Goal: Task Accomplishment & Management: Manage account settings

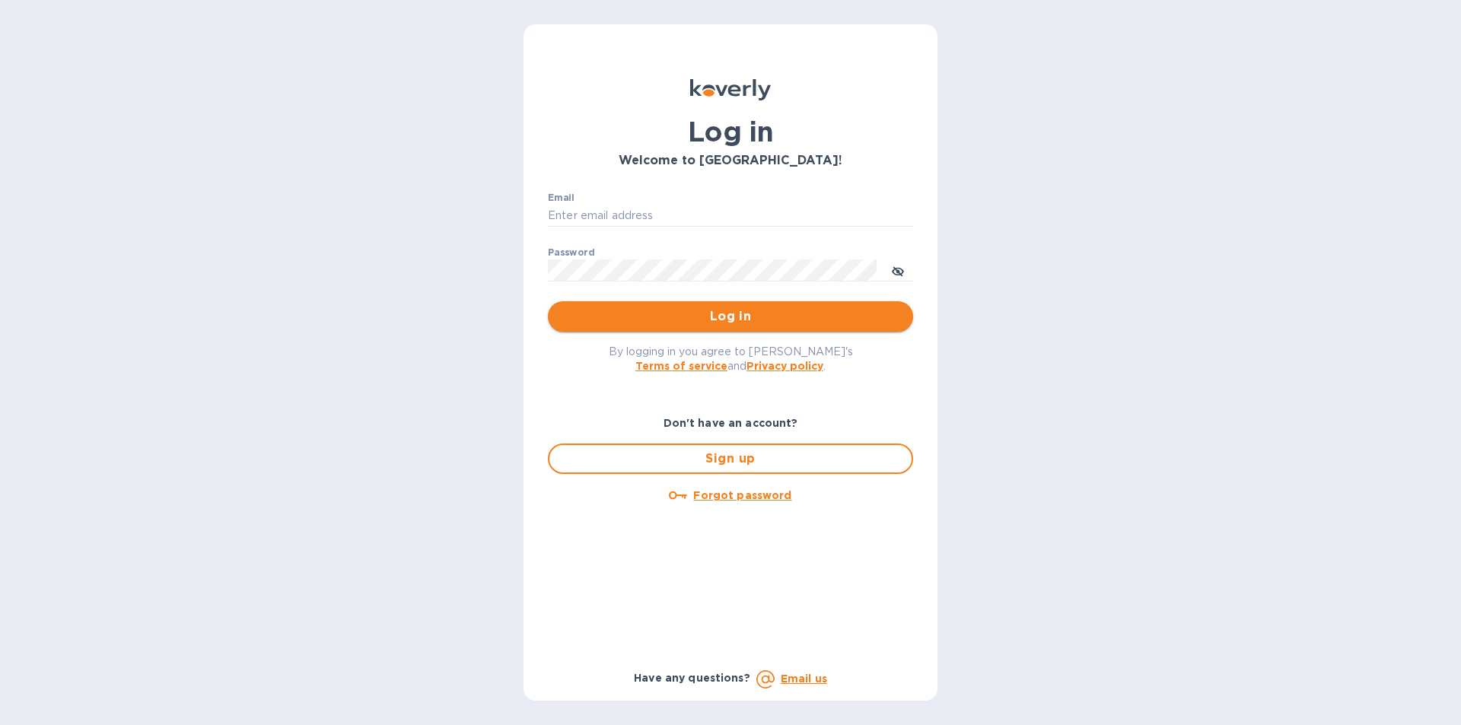
type input "[PERSON_NAME][EMAIL_ADDRESS][DOMAIN_NAME]"
click at [657, 316] on span "Log in" at bounding box center [730, 316] width 341 height 18
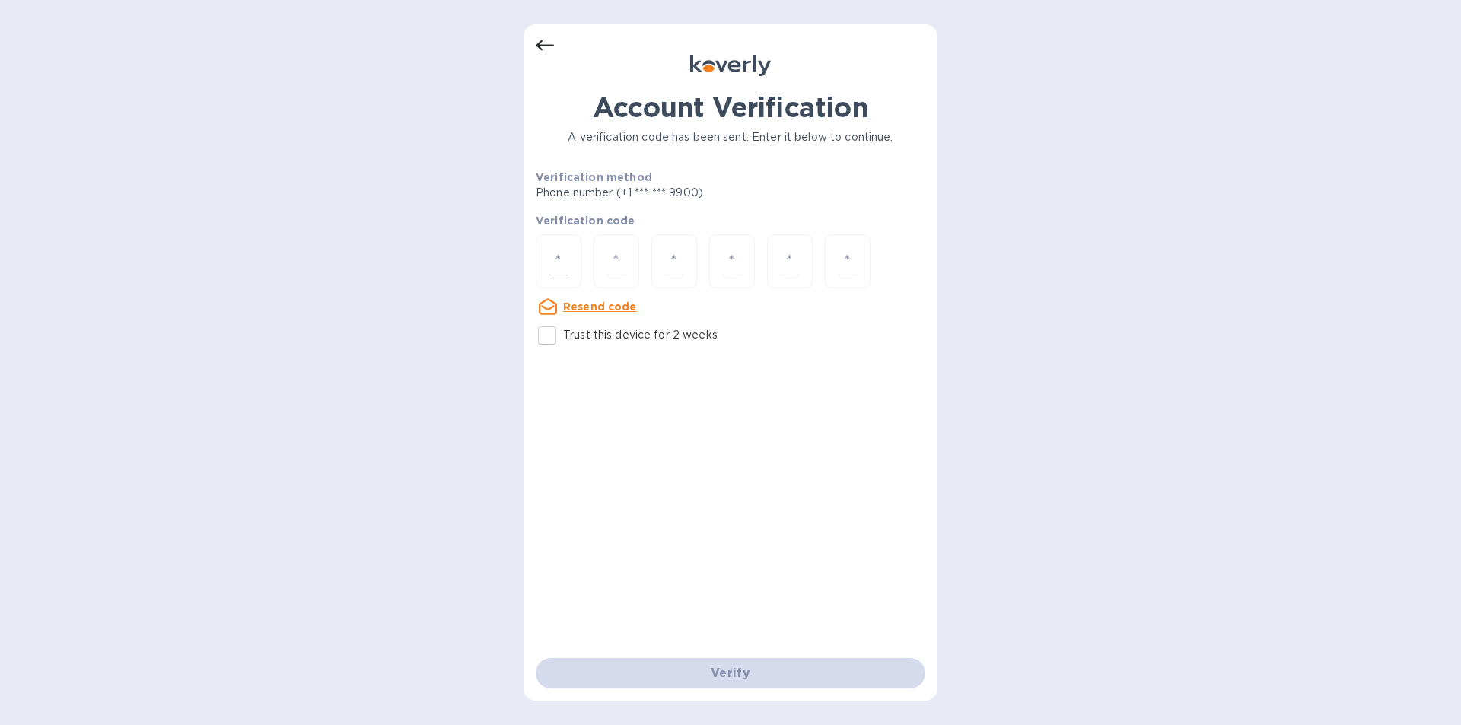
click at [566, 265] on input "number" at bounding box center [559, 261] width 20 height 28
type input "9"
type input "5"
type input "4"
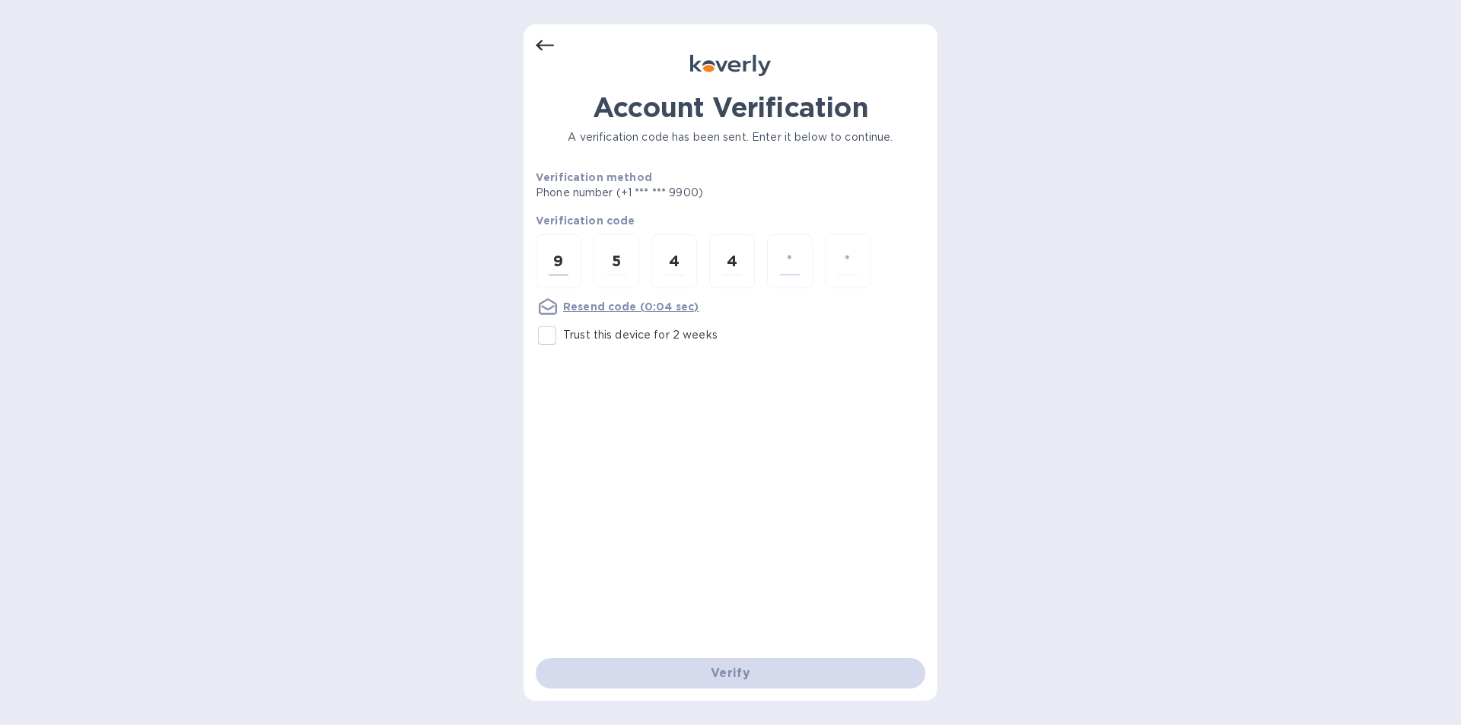
type input "8"
type input "6"
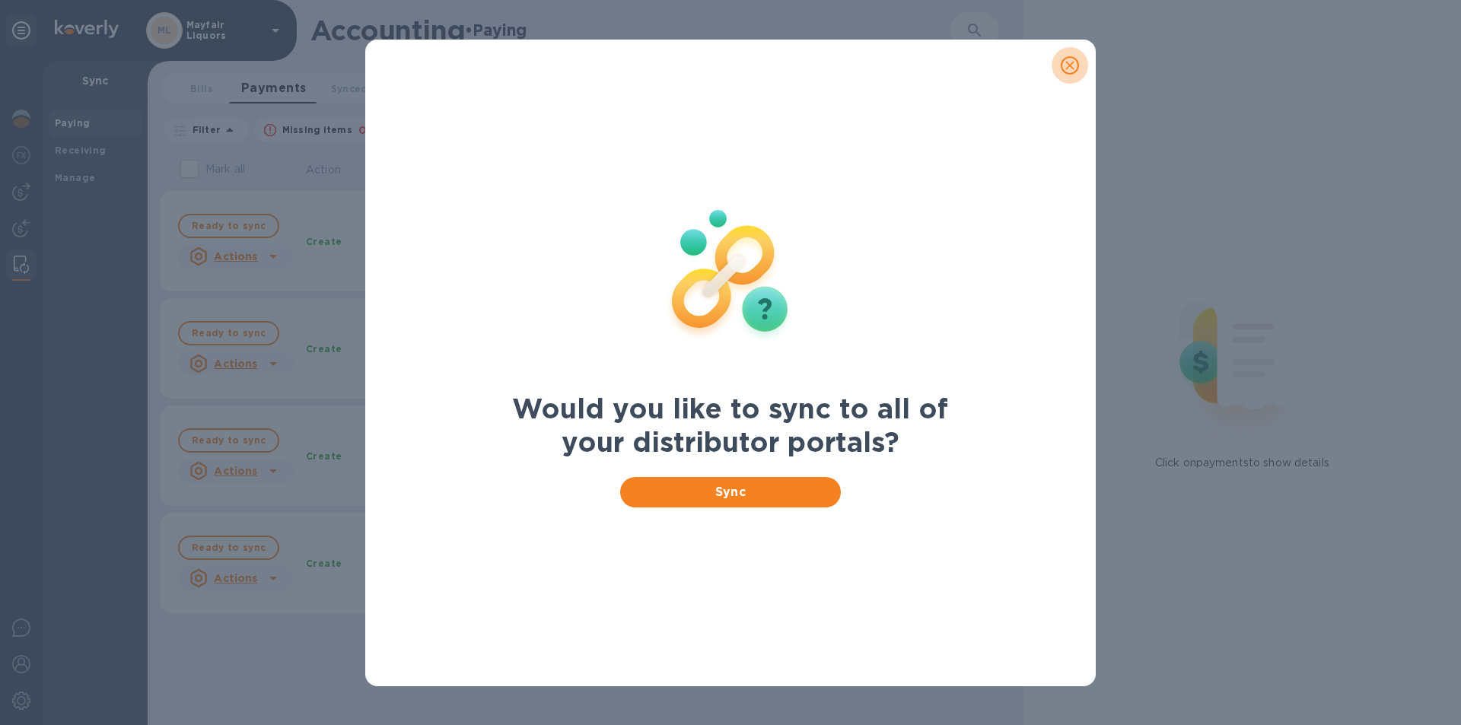
click at [1065, 70] on icon "close" at bounding box center [1069, 65] width 15 height 15
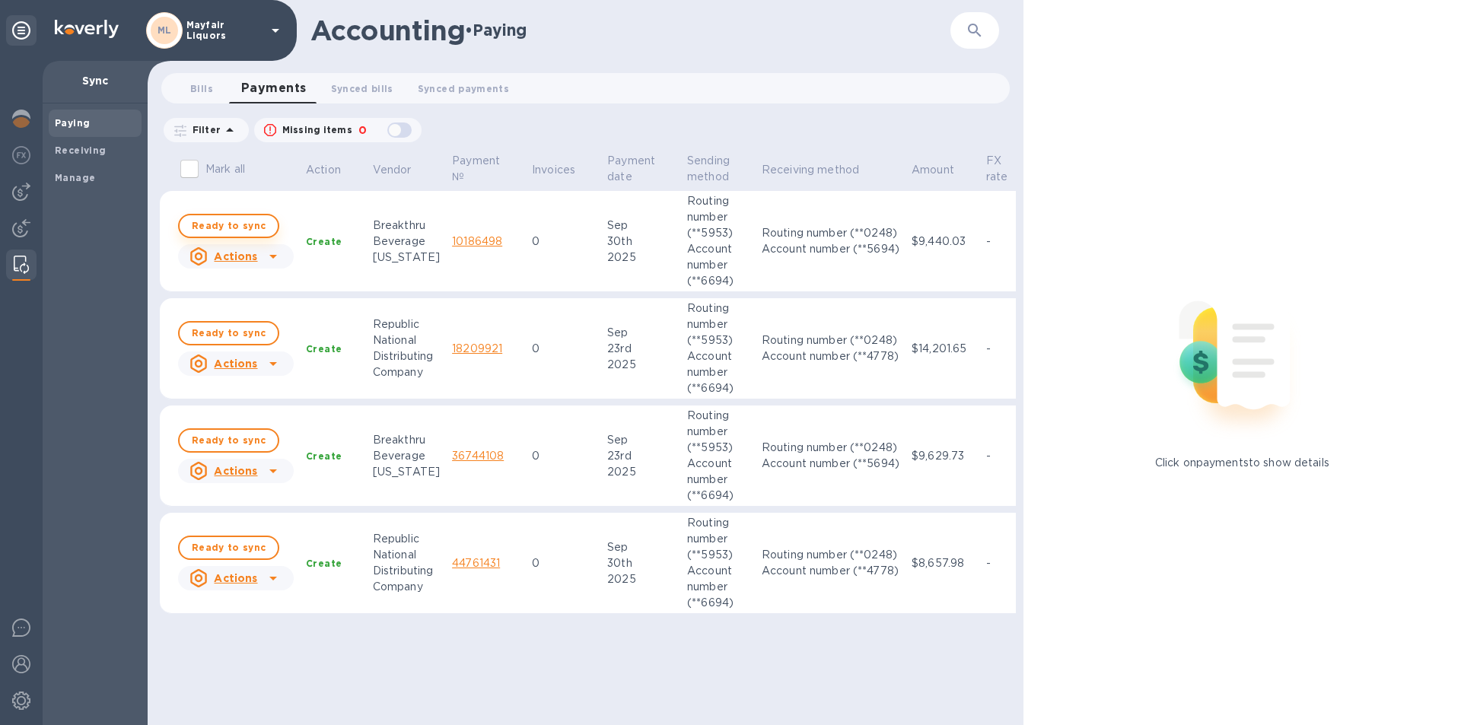
click at [237, 227] on span "Ready to sync" at bounding box center [229, 226] width 74 height 18
click at [234, 324] on span "Ready to sync" at bounding box center [229, 333] width 74 height 18
click at [231, 444] on span "Ready to sync" at bounding box center [229, 440] width 74 height 18
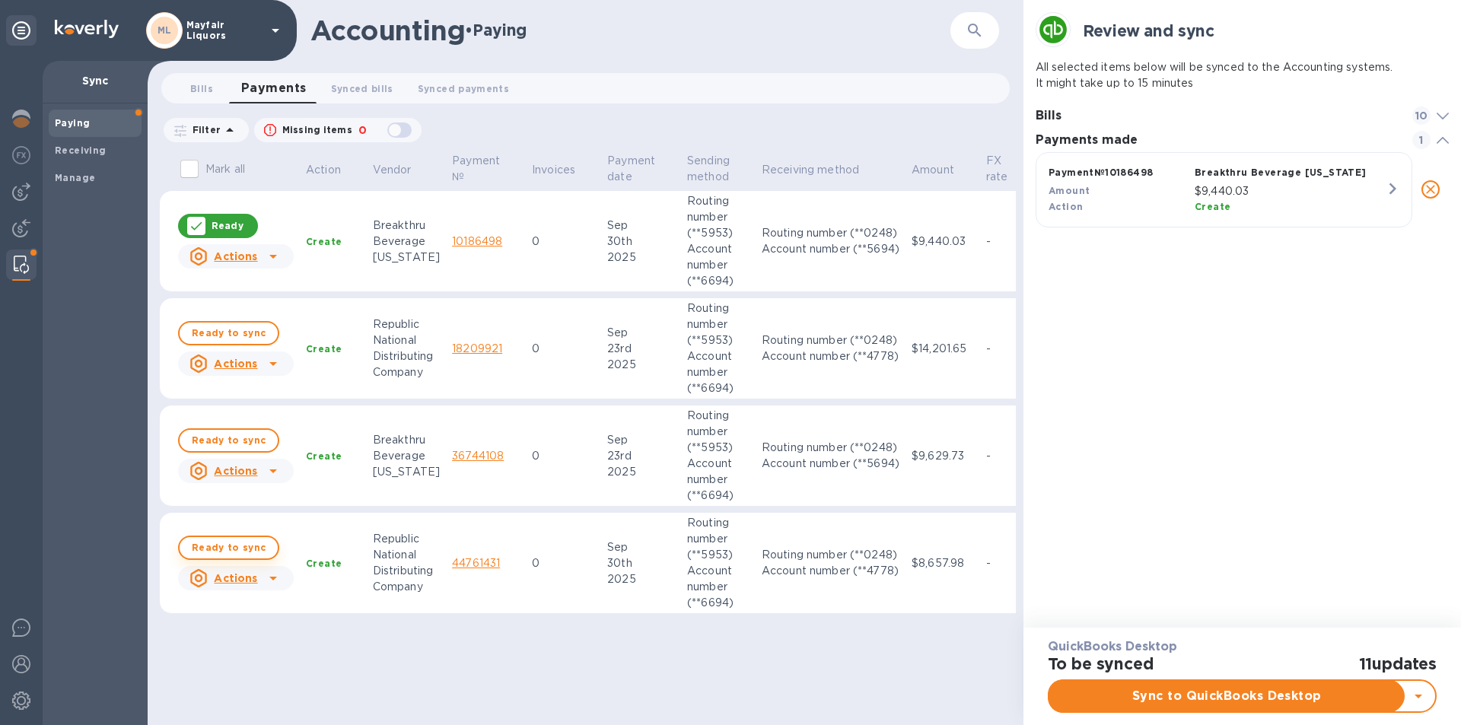
scroll to position [71, 414]
click at [237, 553] on span "Ready to sync" at bounding box center [229, 548] width 74 height 18
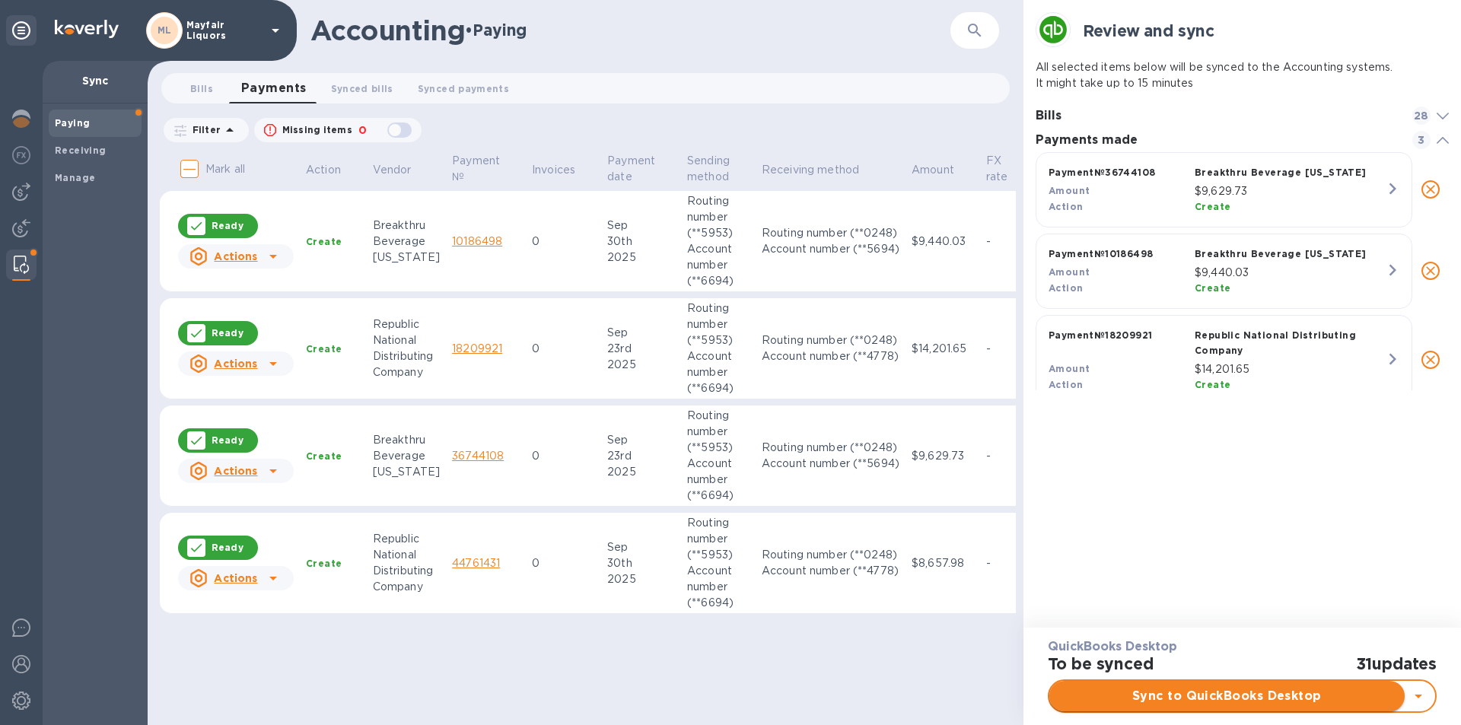
scroll to position [317, 414]
checkbox input "true"
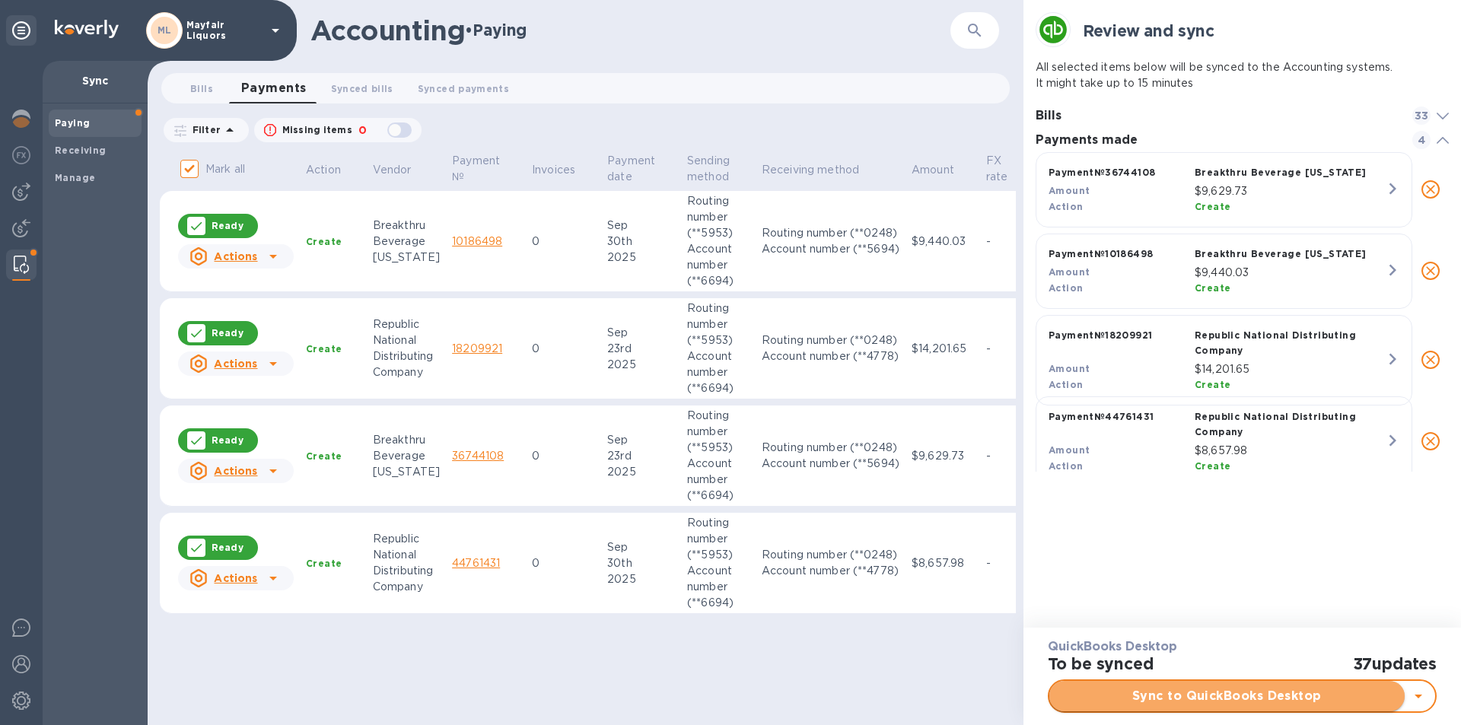
click at [1217, 695] on span "Sync to QuickBooks Desktop" at bounding box center [1226, 696] width 331 height 18
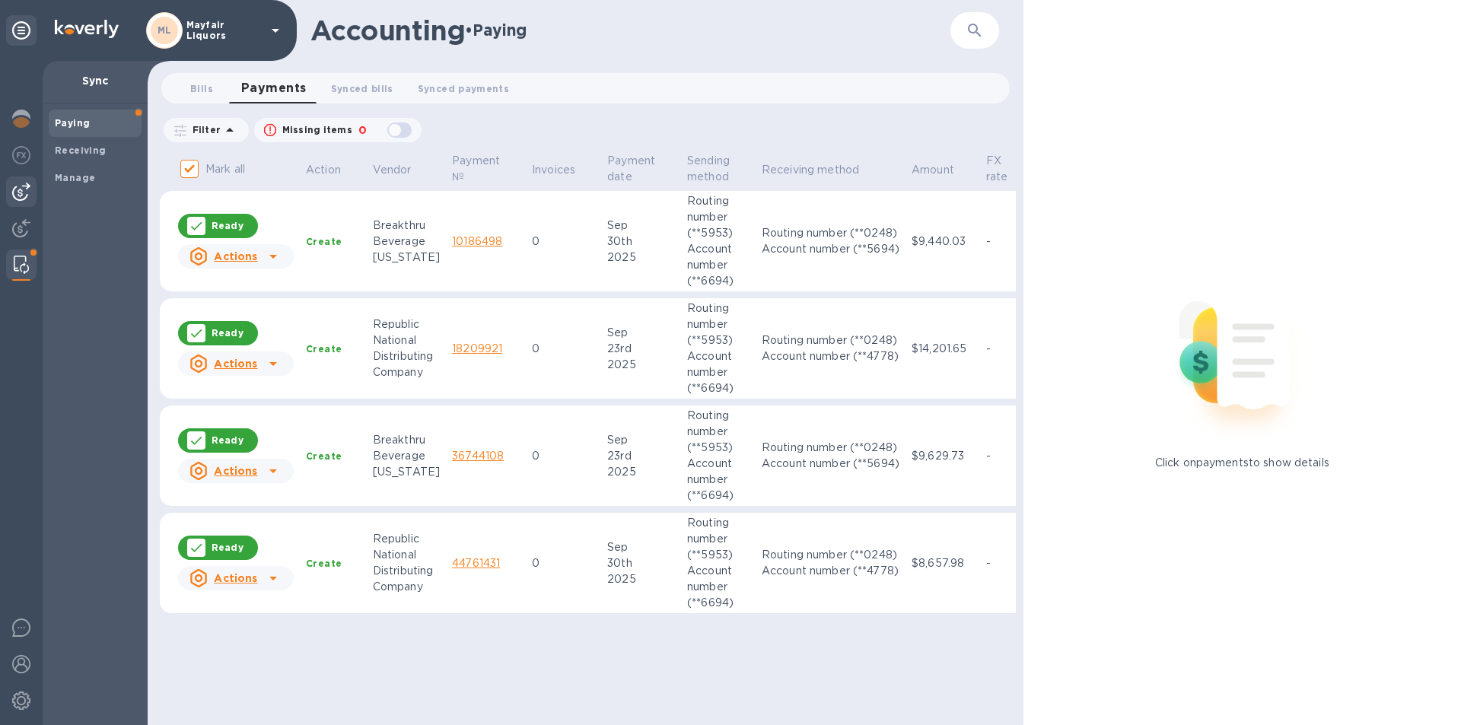
click at [21, 192] on img at bounding box center [21, 192] width 18 height 18
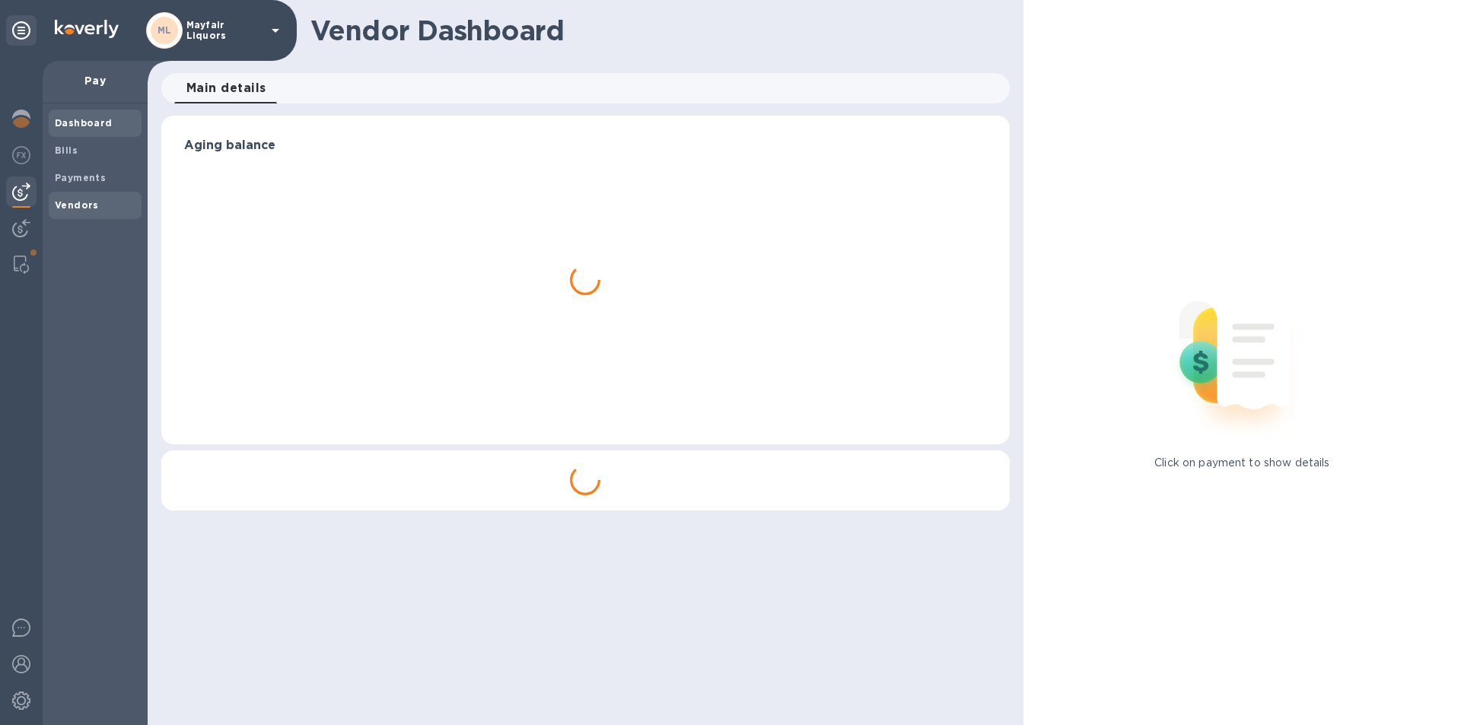
click at [78, 211] on span "Vendors" at bounding box center [77, 205] width 44 height 15
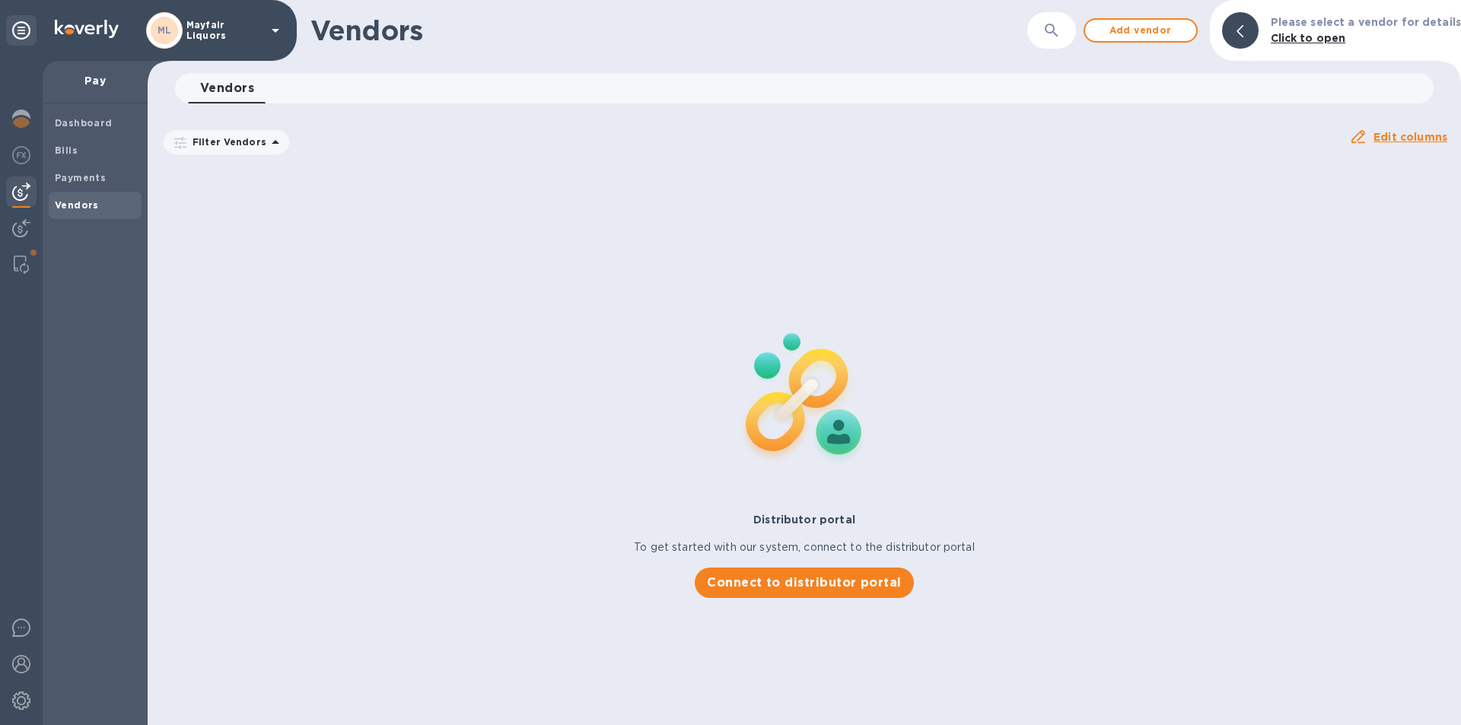
click at [1049, 33] on button "button" at bounding box center [1051, 30] width 37 height 37
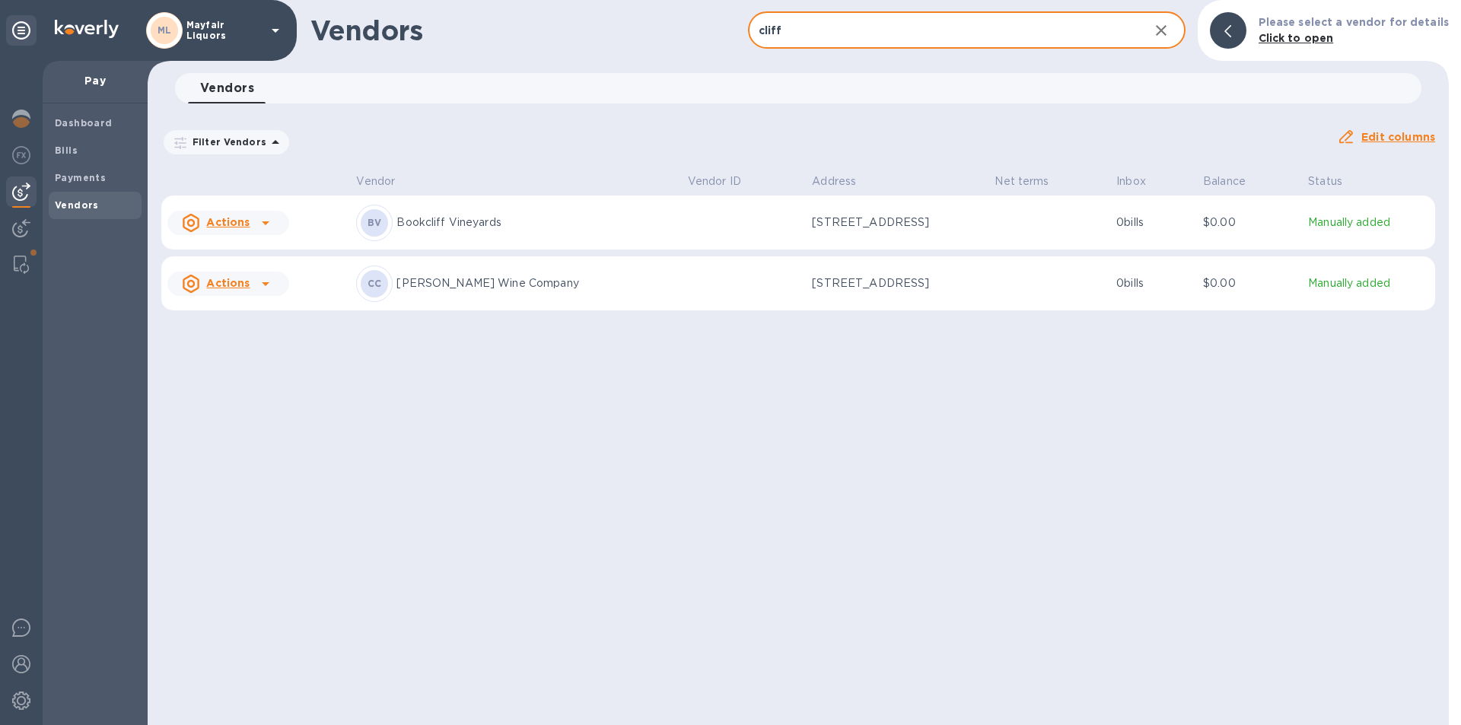
type input "cliff"
click at [438, 287] on p "Cliff Dweller Wine Company" at bounding box center [535, 283] width 278 height 16
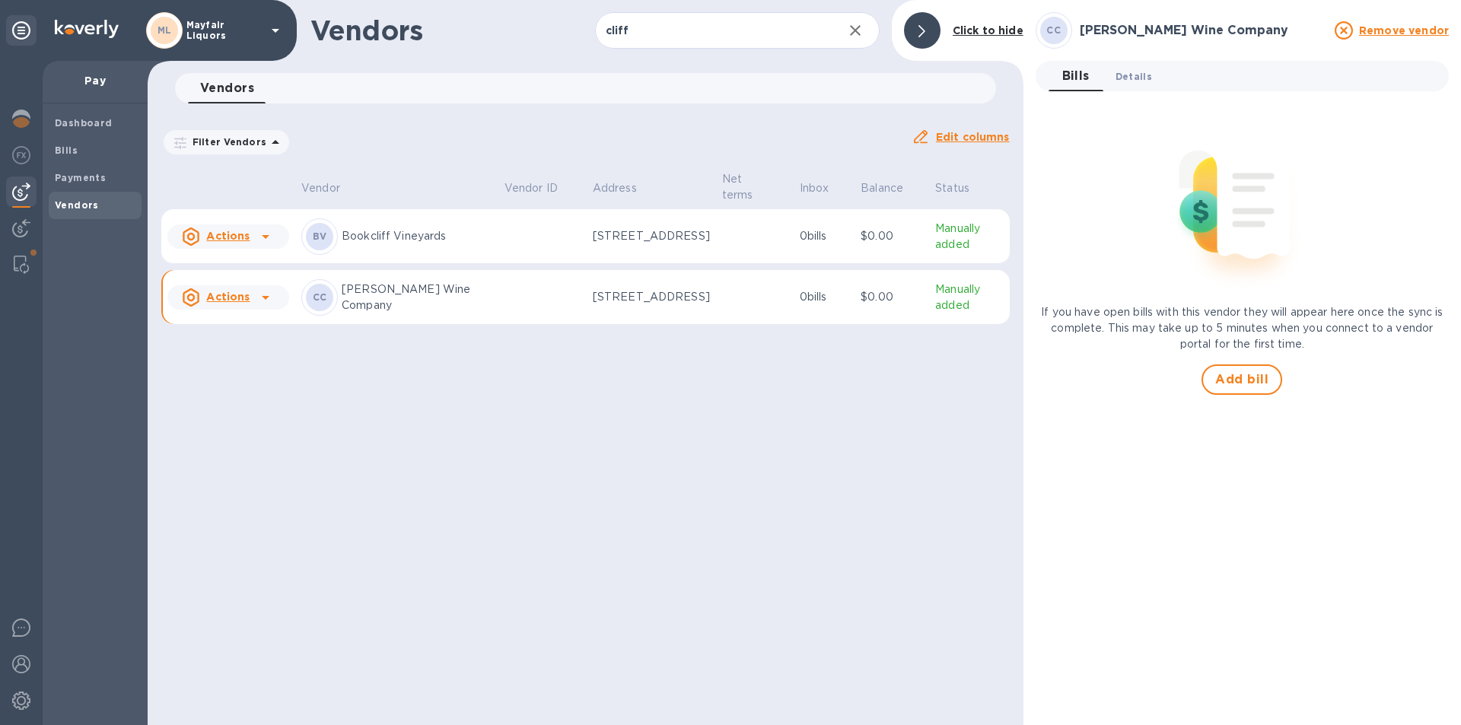
click at [1131, 72] on span "Details 0" at bounding box center [1133, 76] width 37 height 16
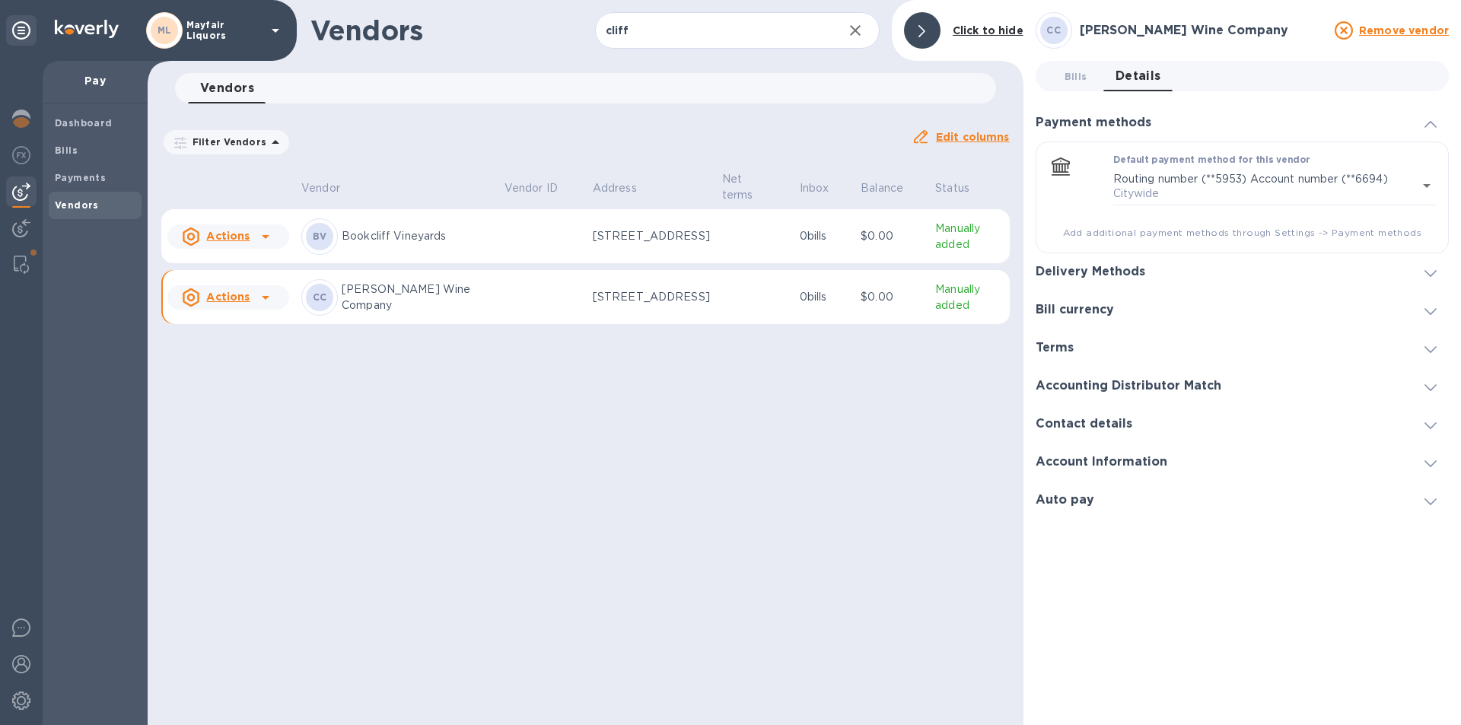
click at [1089, 388] on h3 "Accounting Distributor Match" at bounding box center [1128, 386] width 186 height 14
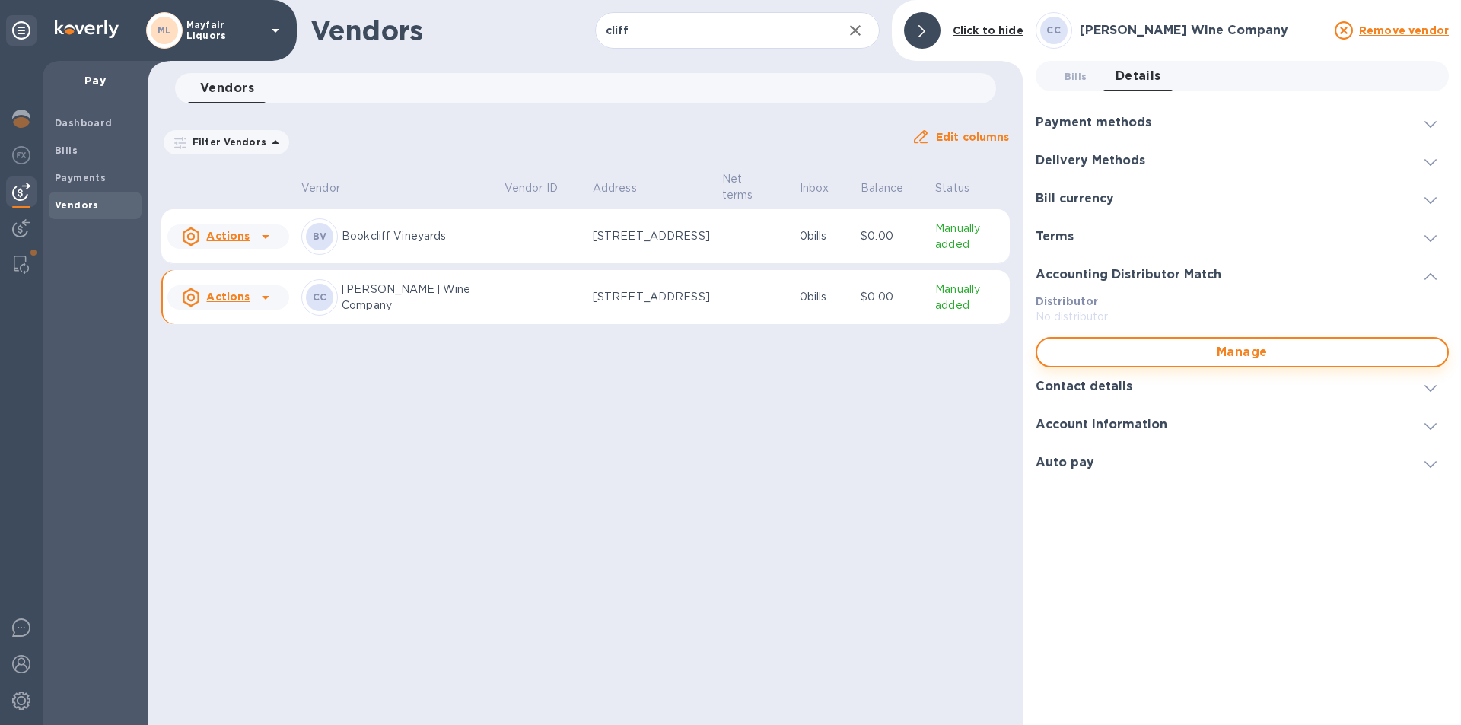
click at [1110, 350] on span "Manage" at bounding box center [1242, 352] width 386 height 18
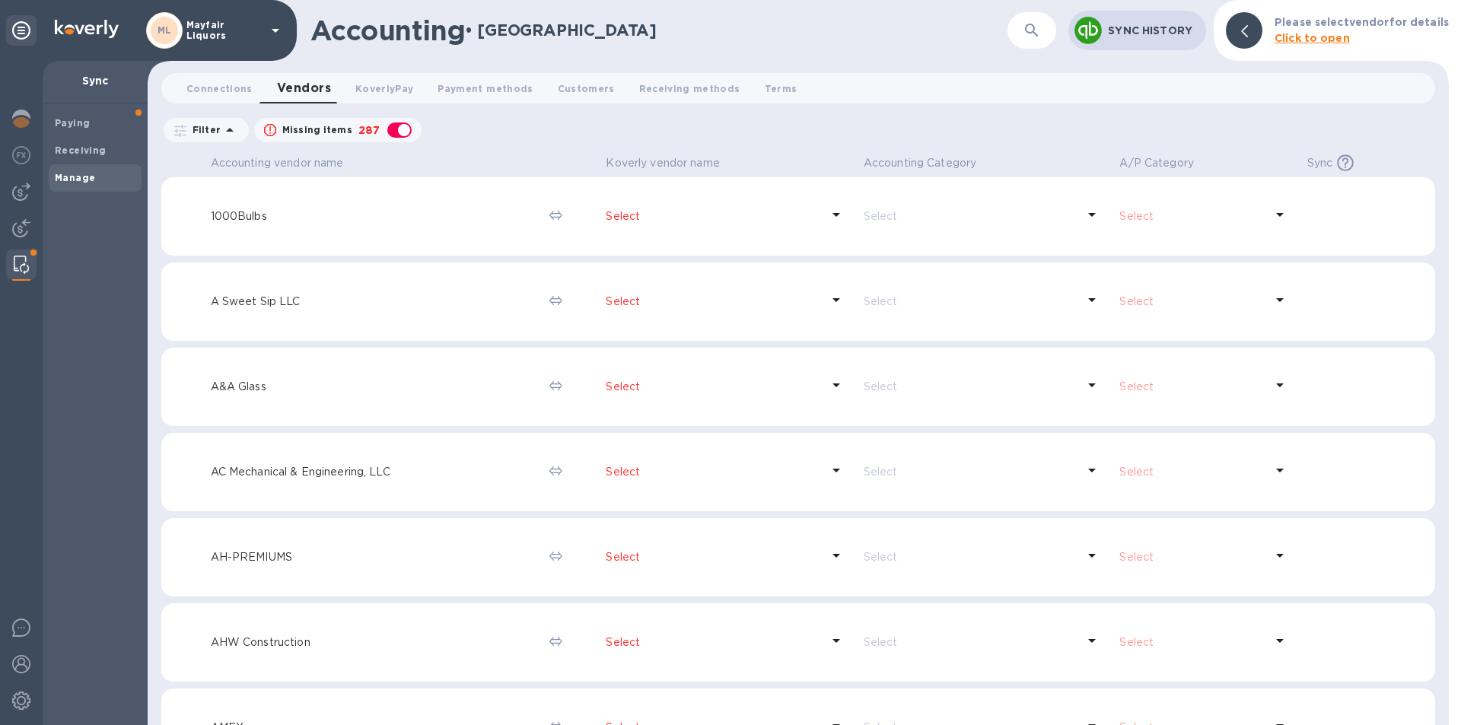
drag, startPoint x: 1014, startPoint y: 24, endPoint x: 1023, endPoint y: 26, distance: 9.3
click at [1018, 25] on div "​" at bounding box center [1031, 30] width 49 height 37
click at [1035, 34] on icon "button" at bounding box center [1032, 30] width 18 height 18
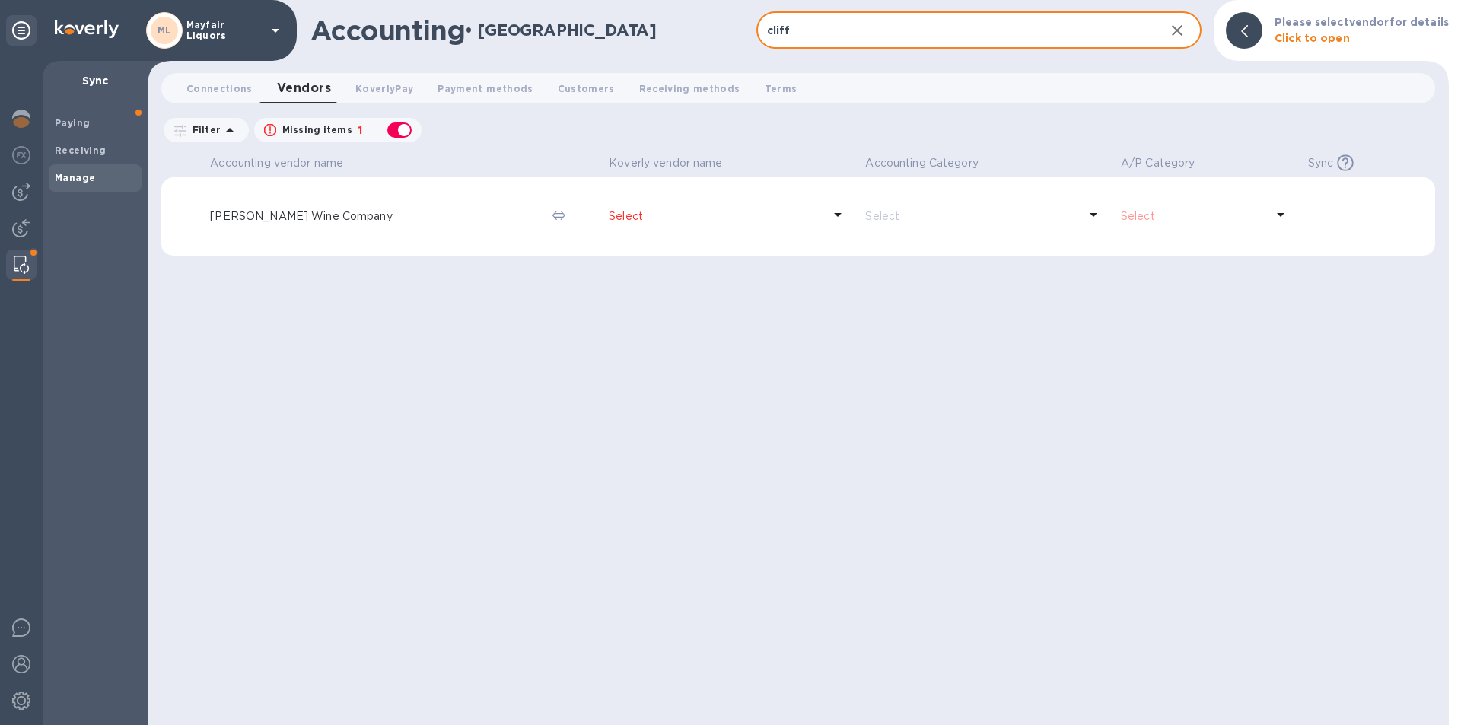
type input "cliff"
click at [612, 217] on p "Select" at bounding box center [716, 216] width 214 height 16
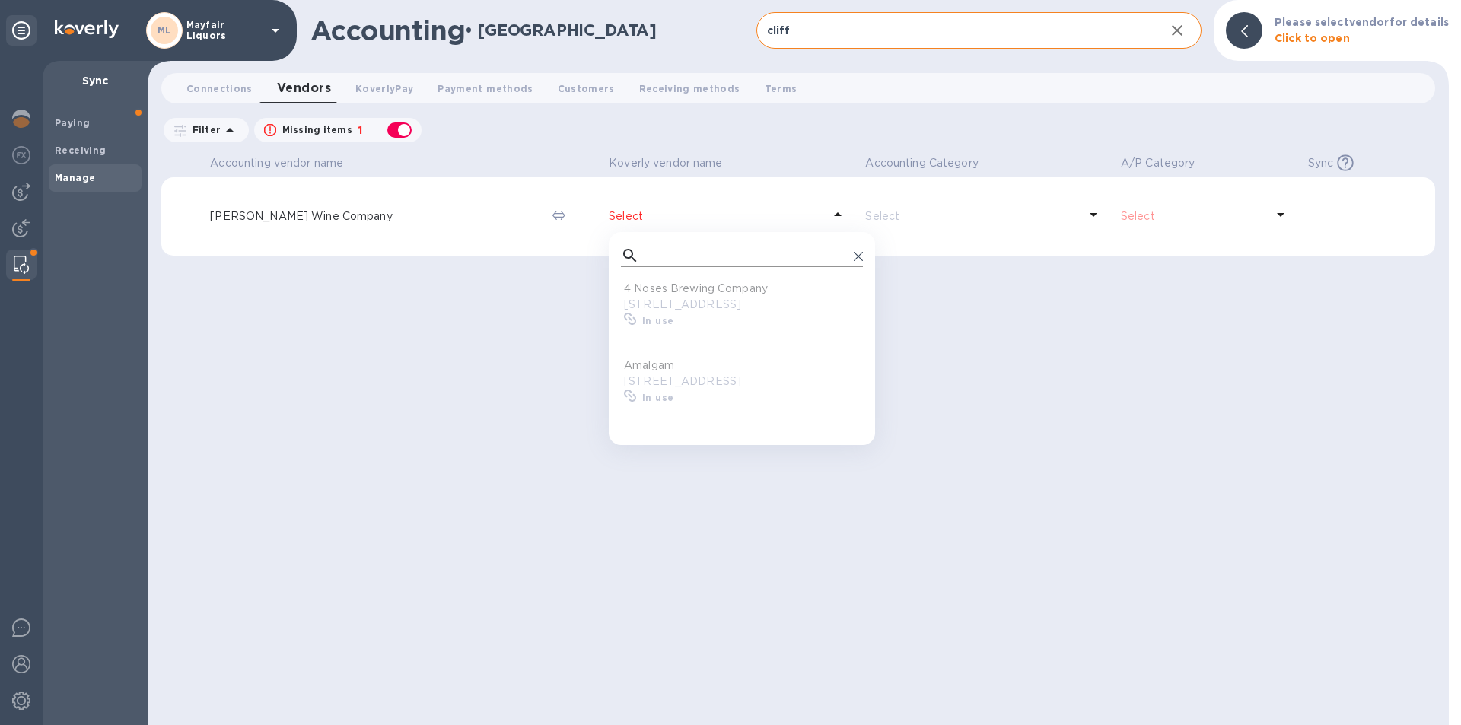
scroll to position [141, 236]
click at [645, 258] on input "text" at bounding box center [746, 255] width 202 height 23
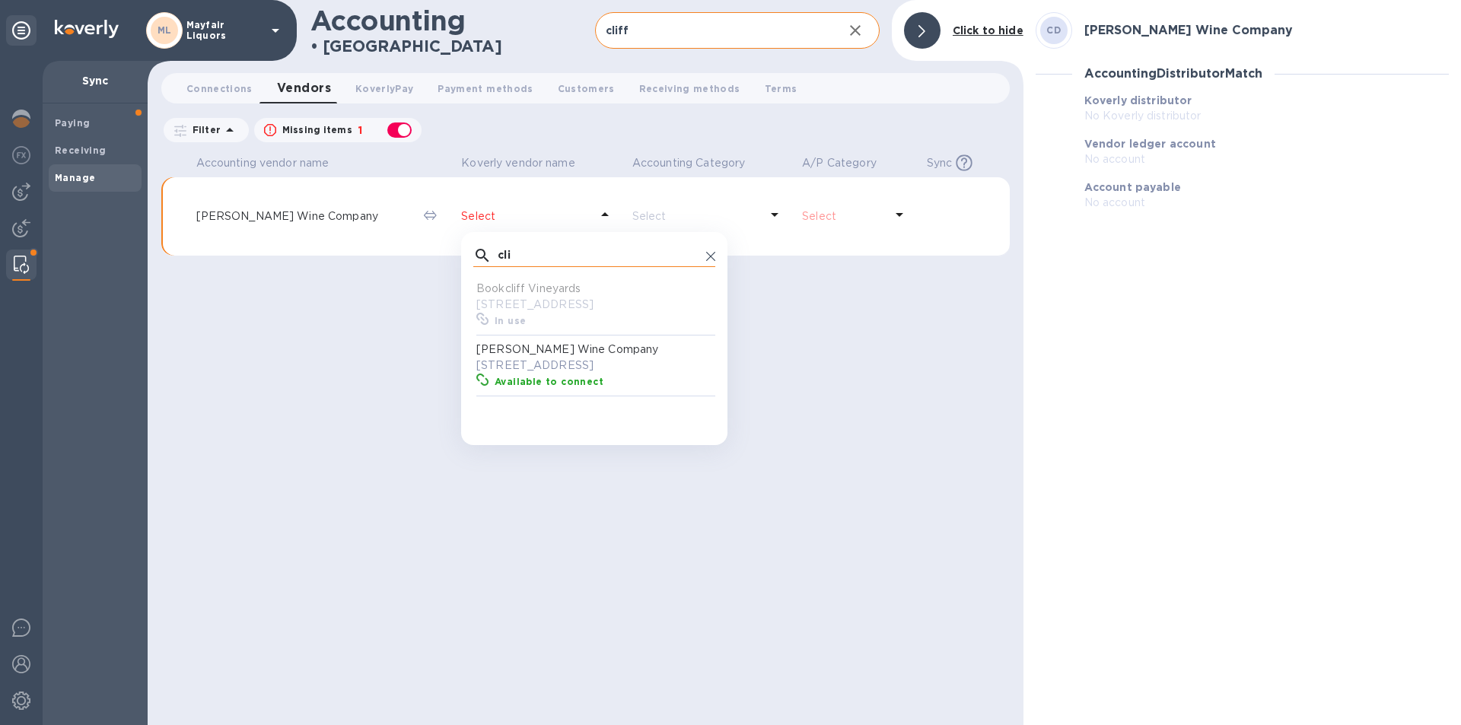
scroll to position [141, 236]
type input "cli"
click at [488, 355] on p "Cliff Dweller Wine Company" at bounding box center [597, 350] width 242 height 16
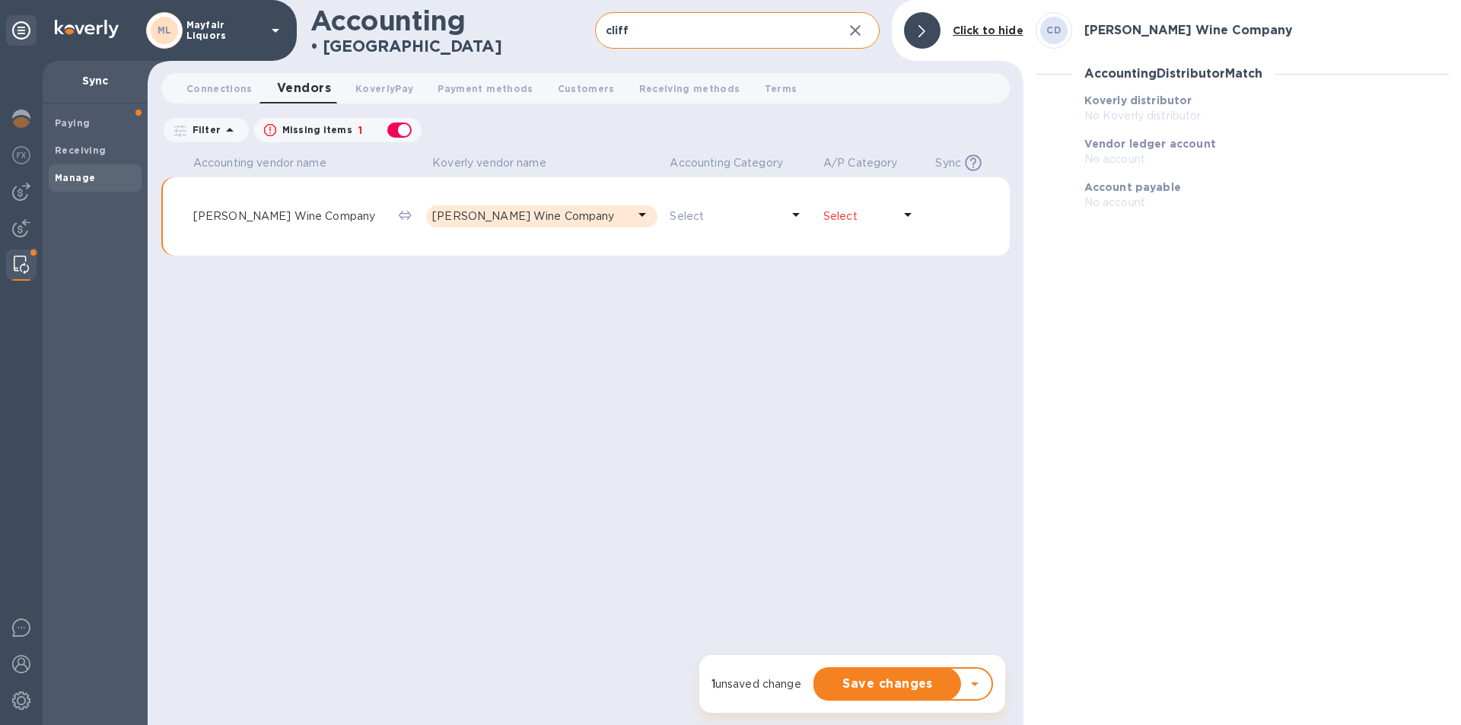
click at [673, 215] on p "Select" at bounding box center [725, 216] width 110 height 16
click at [690, 221] on p "Select" at bounding box center [725, 216] width 110 height 16
click at [690, 219] on p "Select" at bounding box center [725, 216] width 110 height 16
click at [694, 207] on div "Select" at bounding box center [724, 216] width 116 height 22
click at [698, 219] on p "Select" at bounding box center [725, 216] width 110 height 16
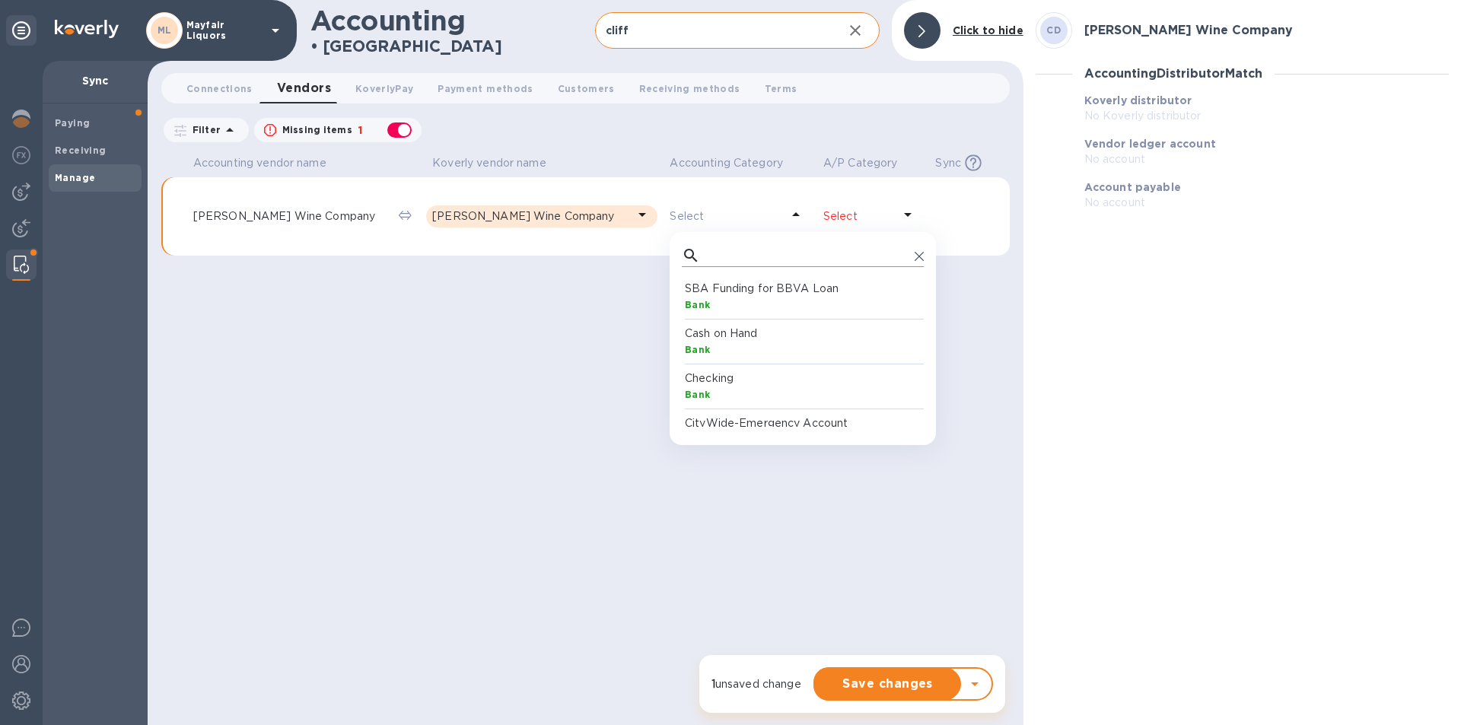
click at [723, 255] on input "text" at bounding box center [807, 255] width 202 height 23
type input "inve"
click at [685, 343] on div "Account" at bounding box center [806, 350] width 242 height 16
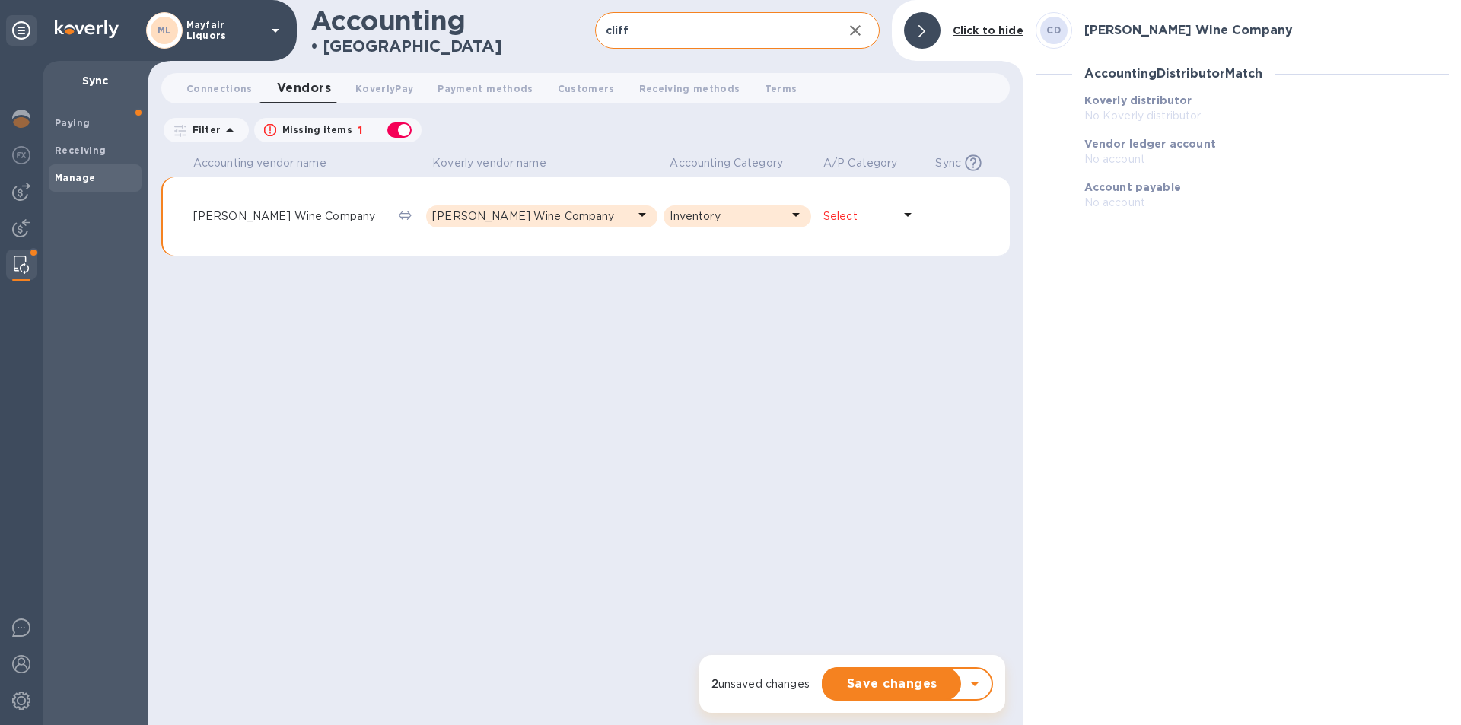
click at [864, 209] on p "Select" at bounding box center [858, 216] width 70 height 16
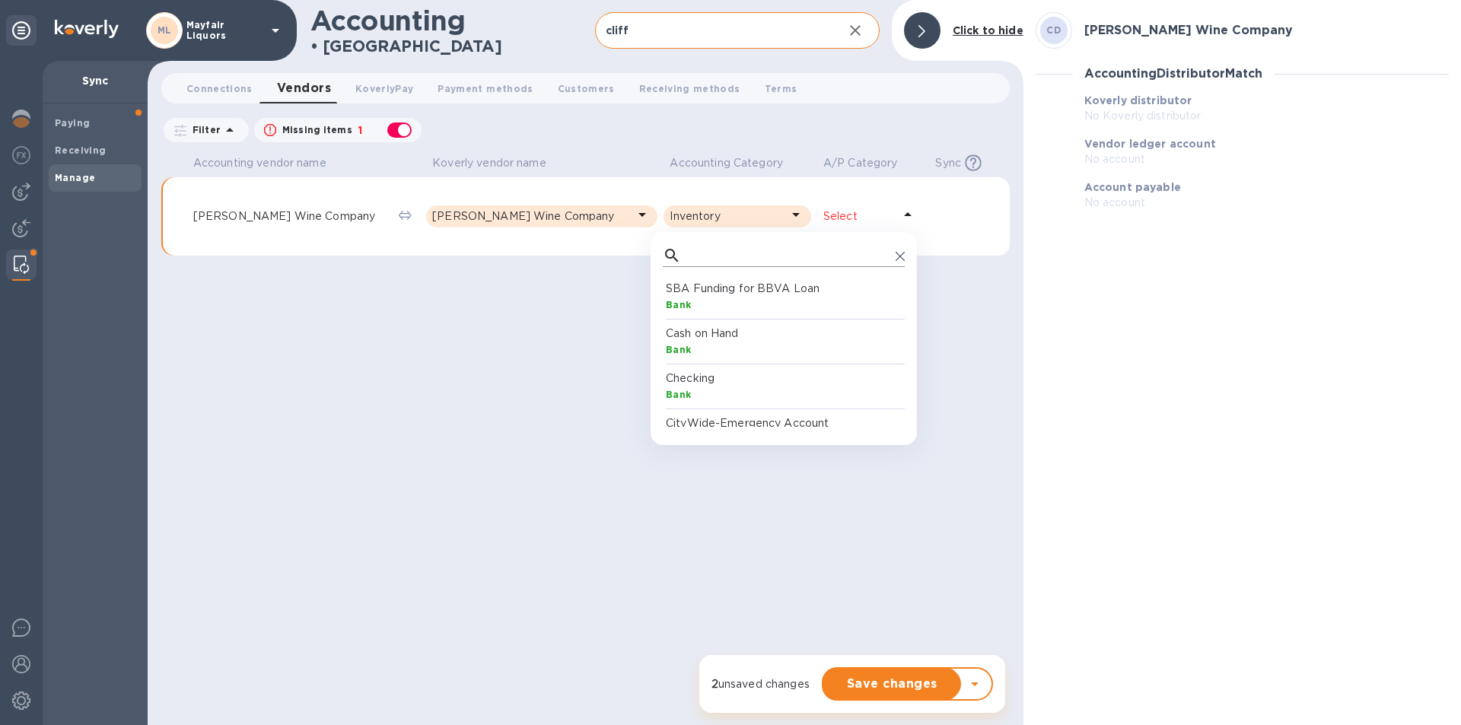
click at [758, 255] on input "text" at bounding box center [788, 255] width 202 height 23
type input "acc"
click at [715, 421] on p "Accounts Payable" at bounding box center [787, 423] width 242 height 16
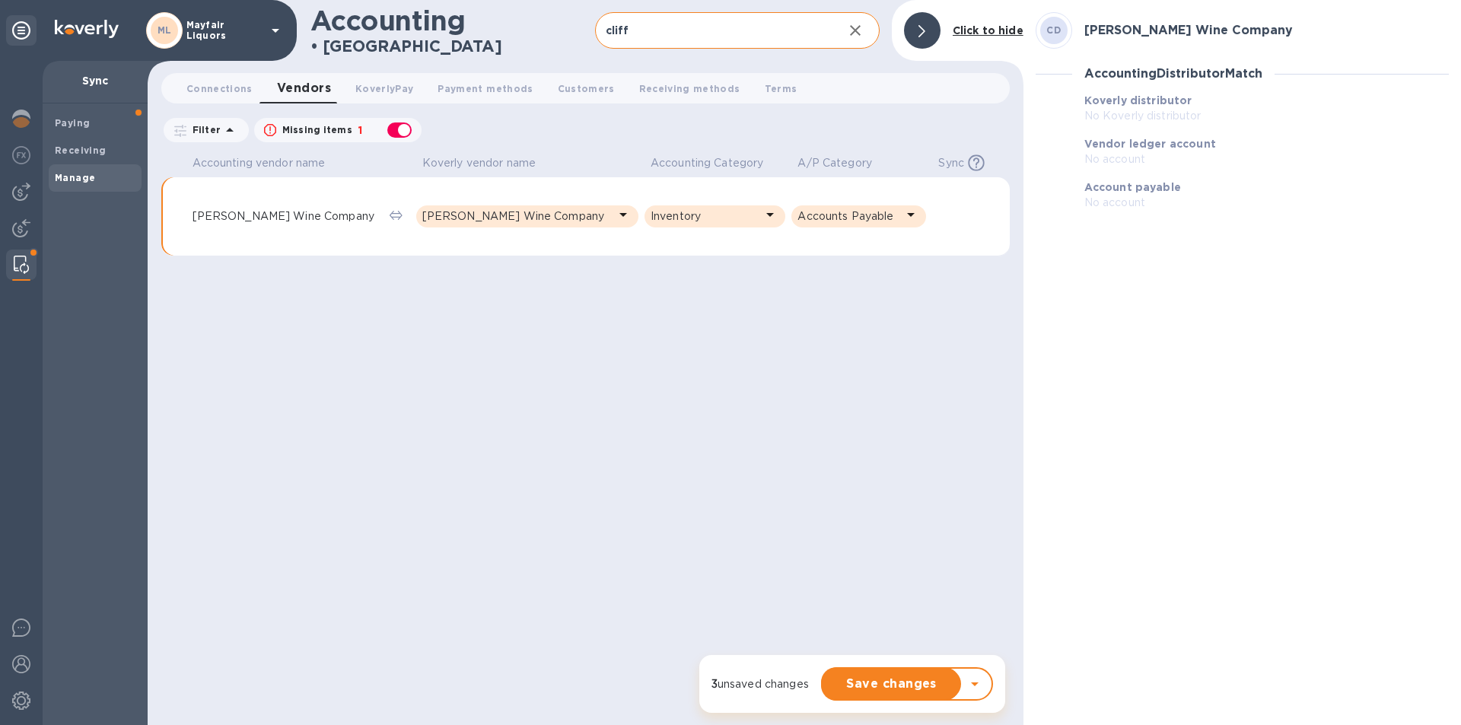
click at [875, 689] on span "Save changes" at bounding box center [892, 684] width 114 height 18
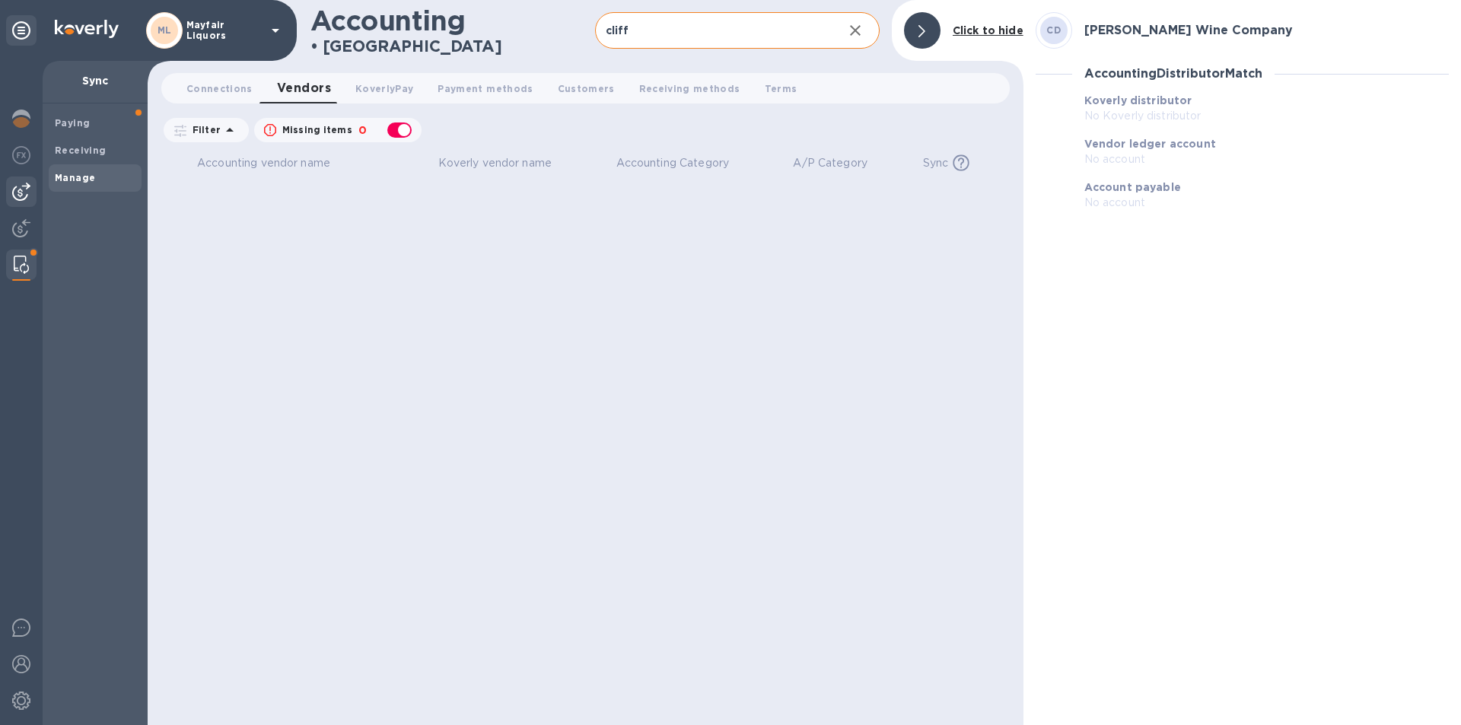
click at [25, 183] on div at bounding box center [21, 192] width 30 height 30
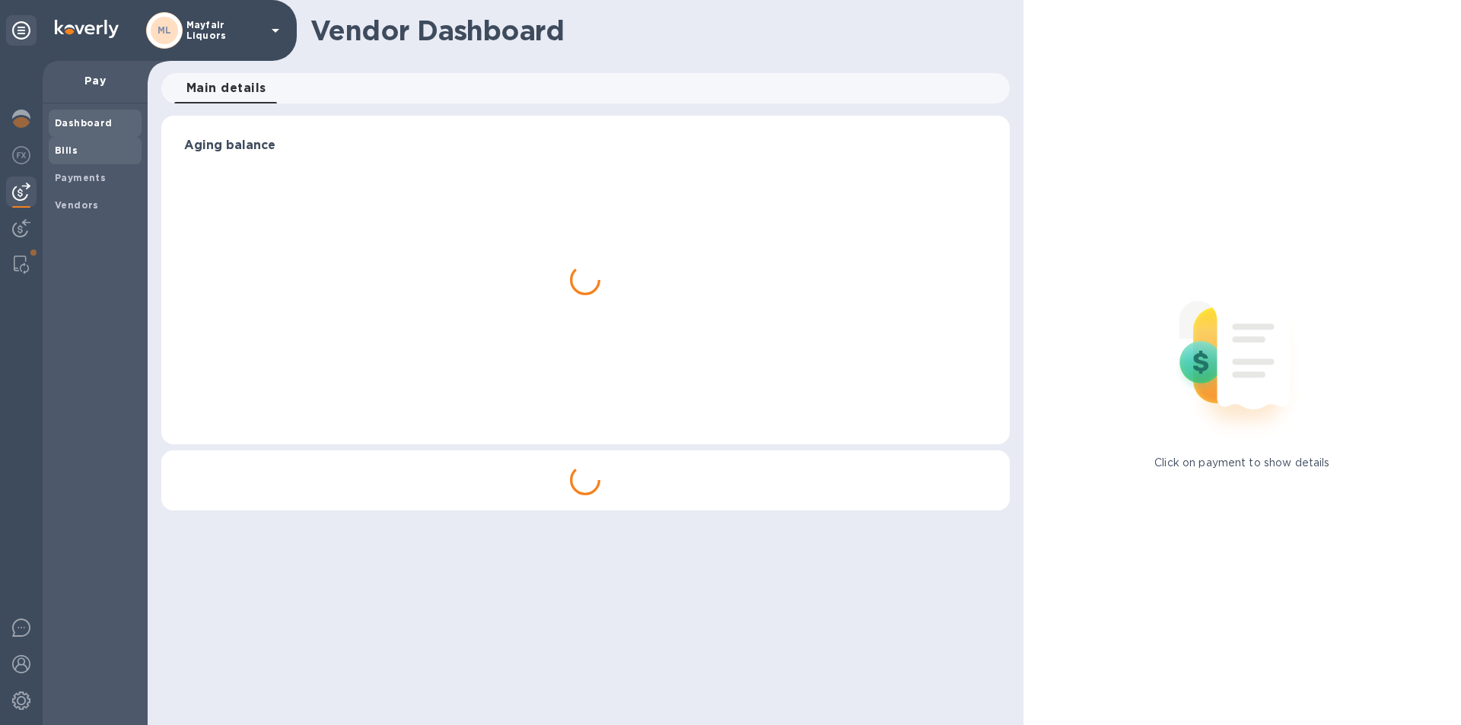
click at [81, 153] on span "Bills" at bounding box center [95, 150] width 81 height 15
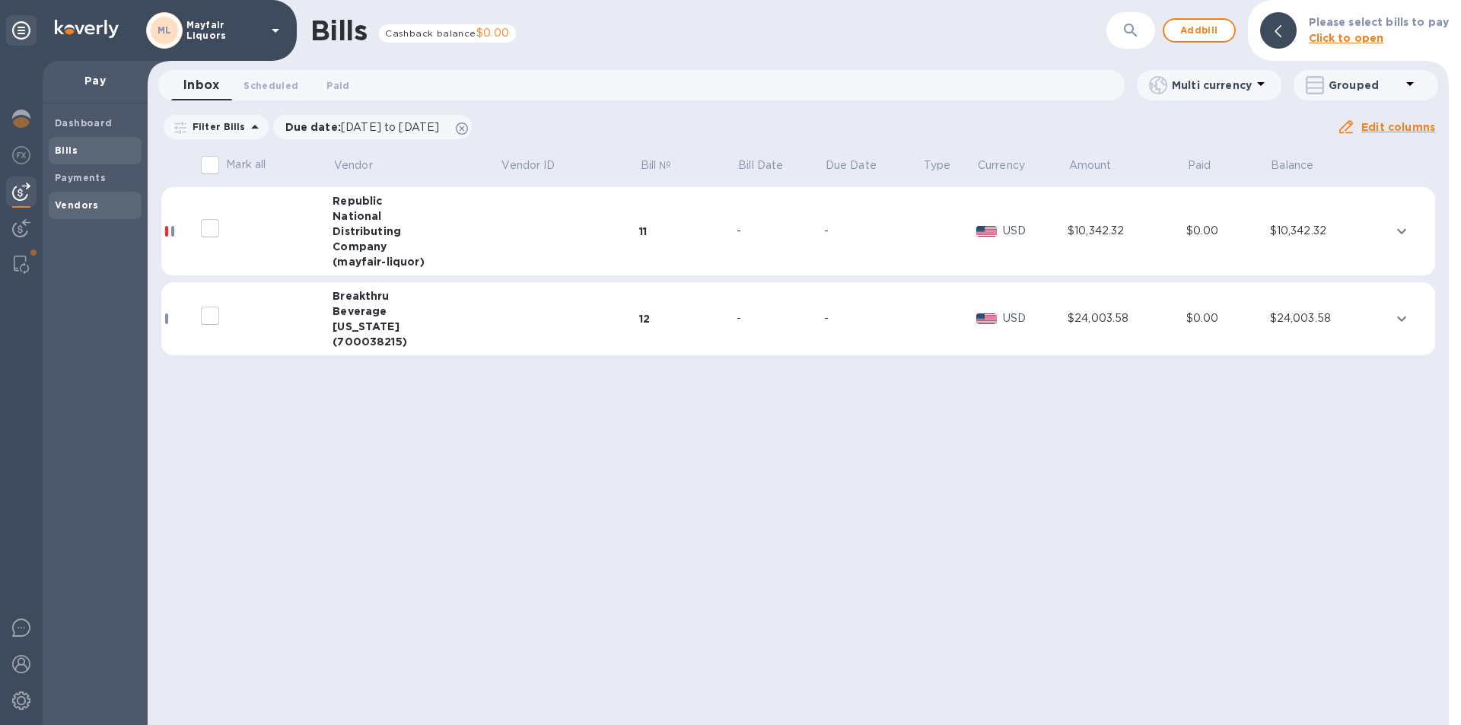
click at [79, 210] on b "Vendors" at bounding box center [77, 204] width 44 height 11
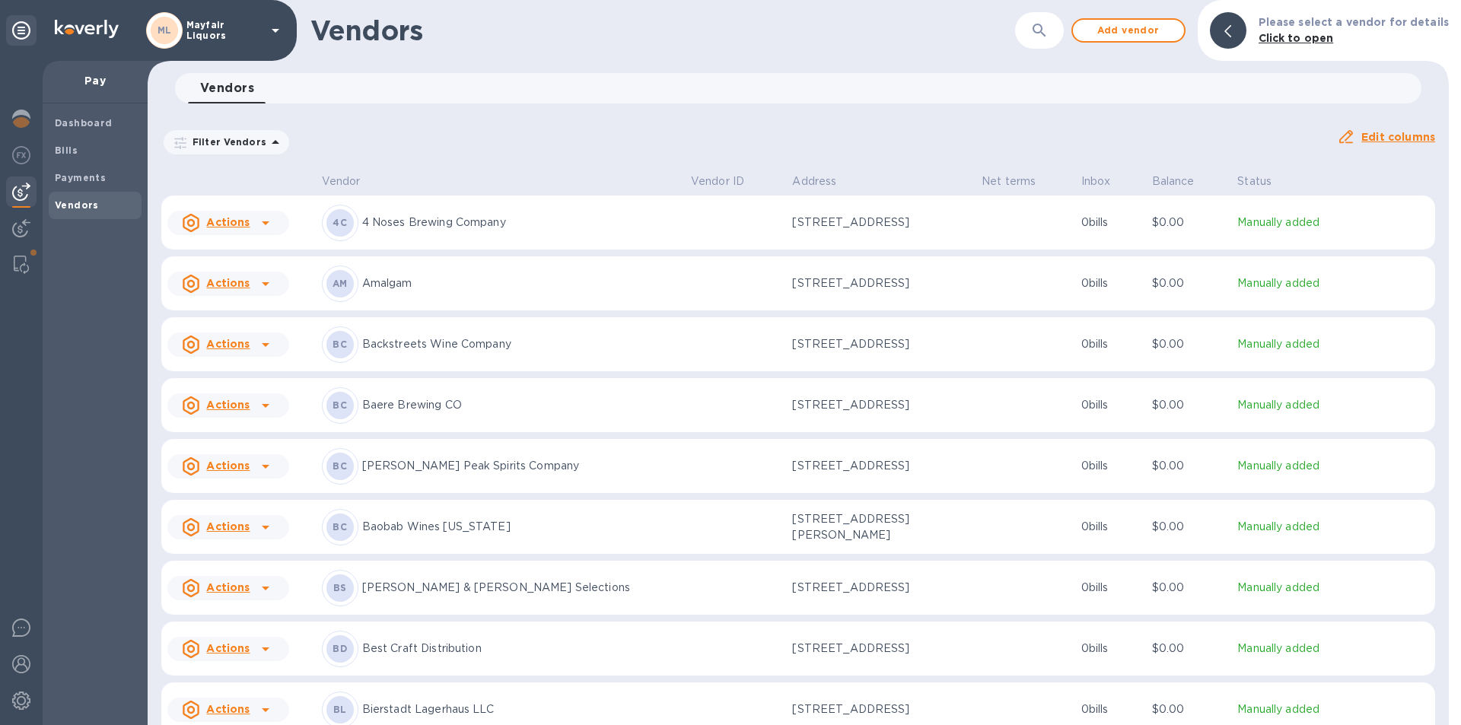
click at [1058, 27] on button "button" at bounding box center [1039, 30] width 37 height 37
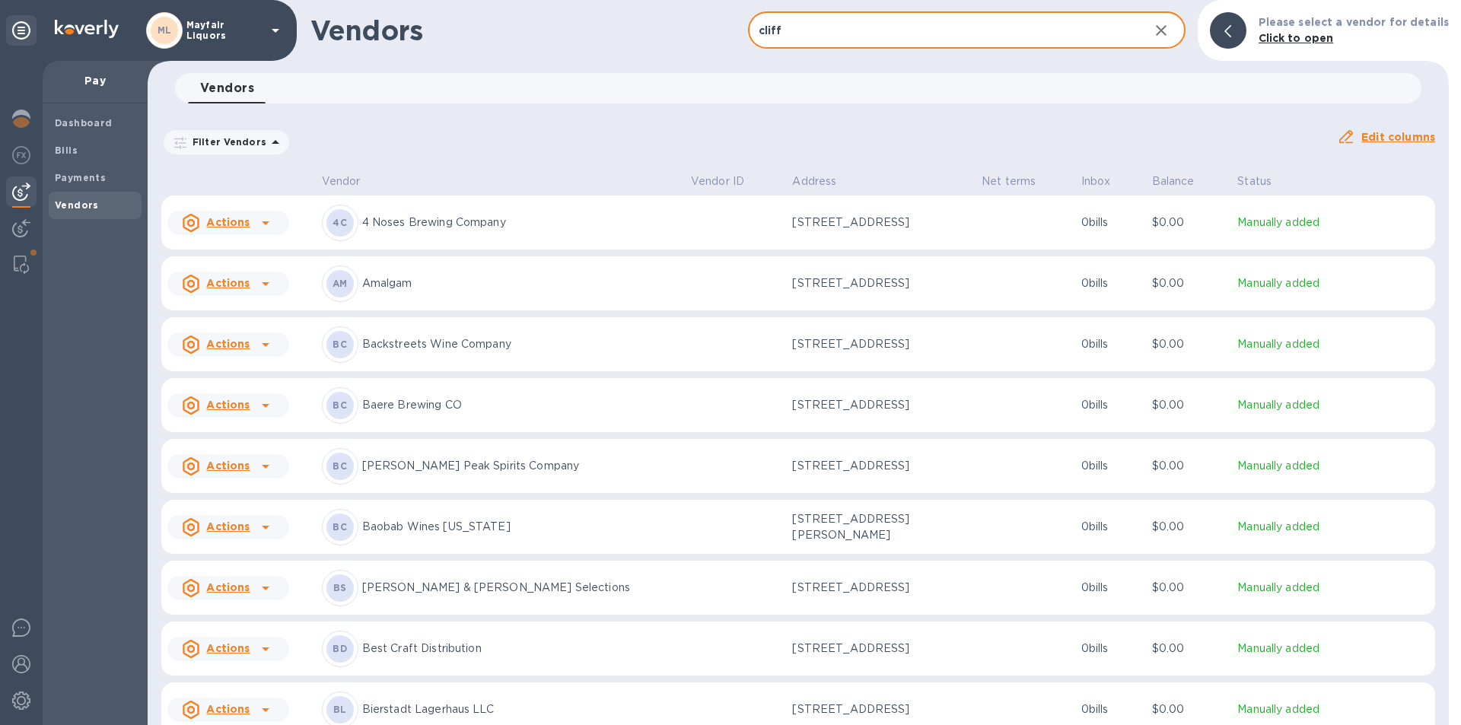
type input "cliff"
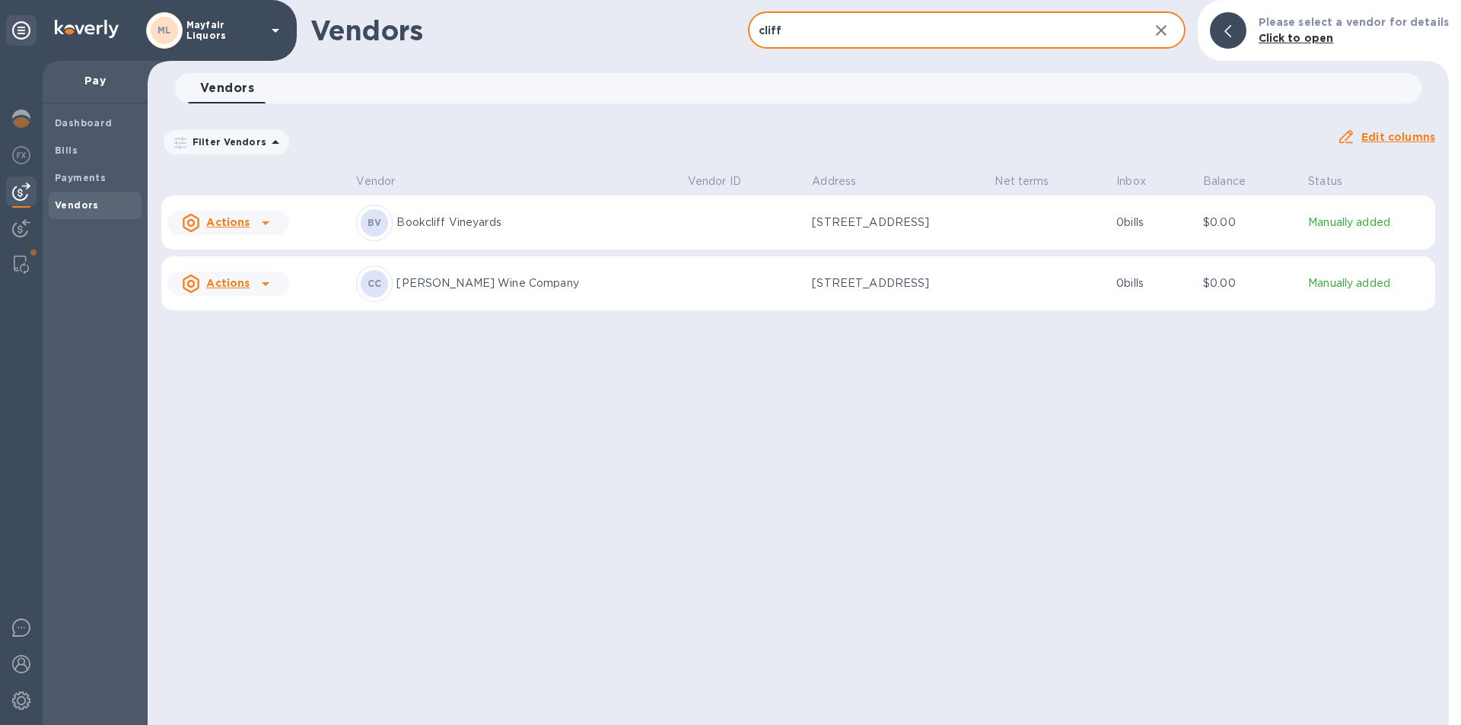
click at [521, 288] on p "Cliff Dweller Wine Company" at bounding box center [535, 283] width 278 height 16
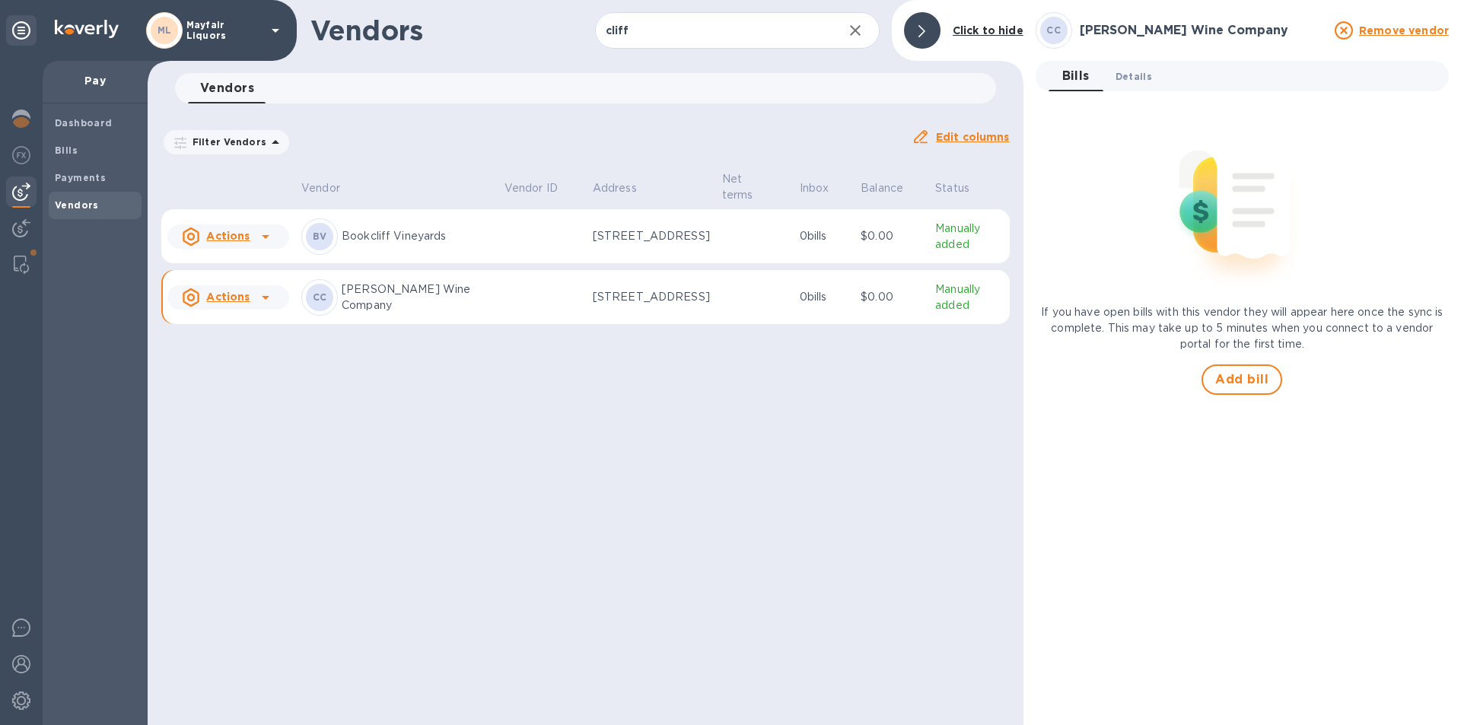
click at [1140, 81] on span "Details 0" at bounding box center [1133, 76] width 37 height 16
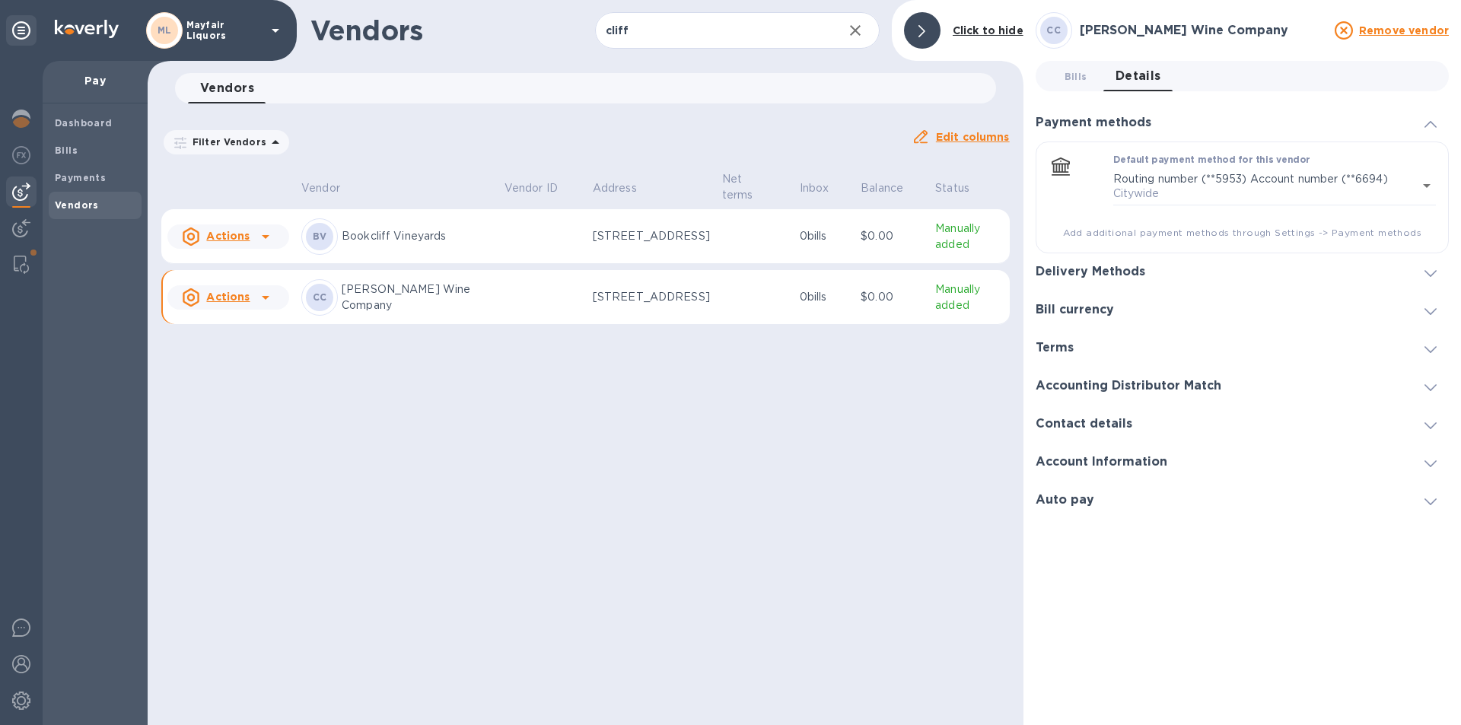
click at [1084, 493] on h3 "Auto pay" at bounding box center [1064, 500] width 59 height 14
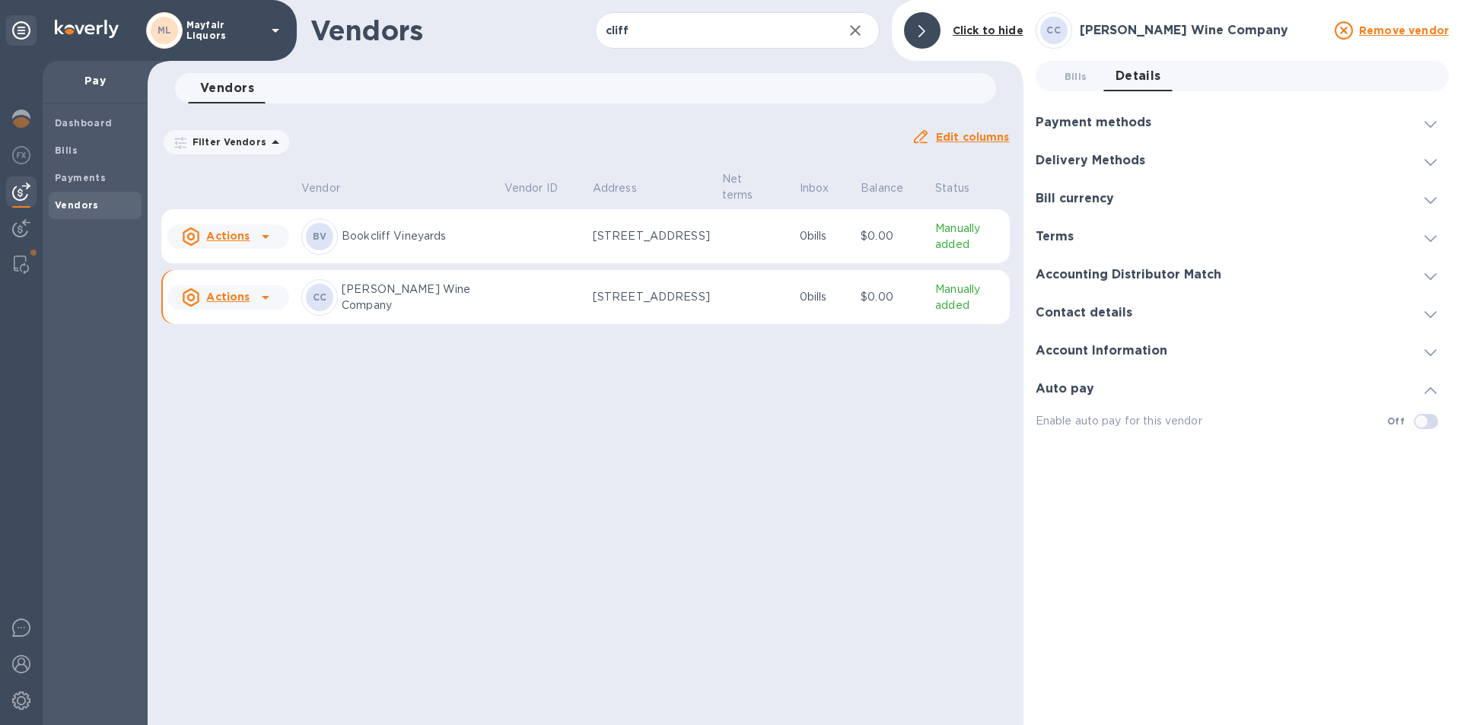
click at [1435, 421] on input "checkbox" at bounding box center [1421, 422] width 78 height 26
checkbox input "false"
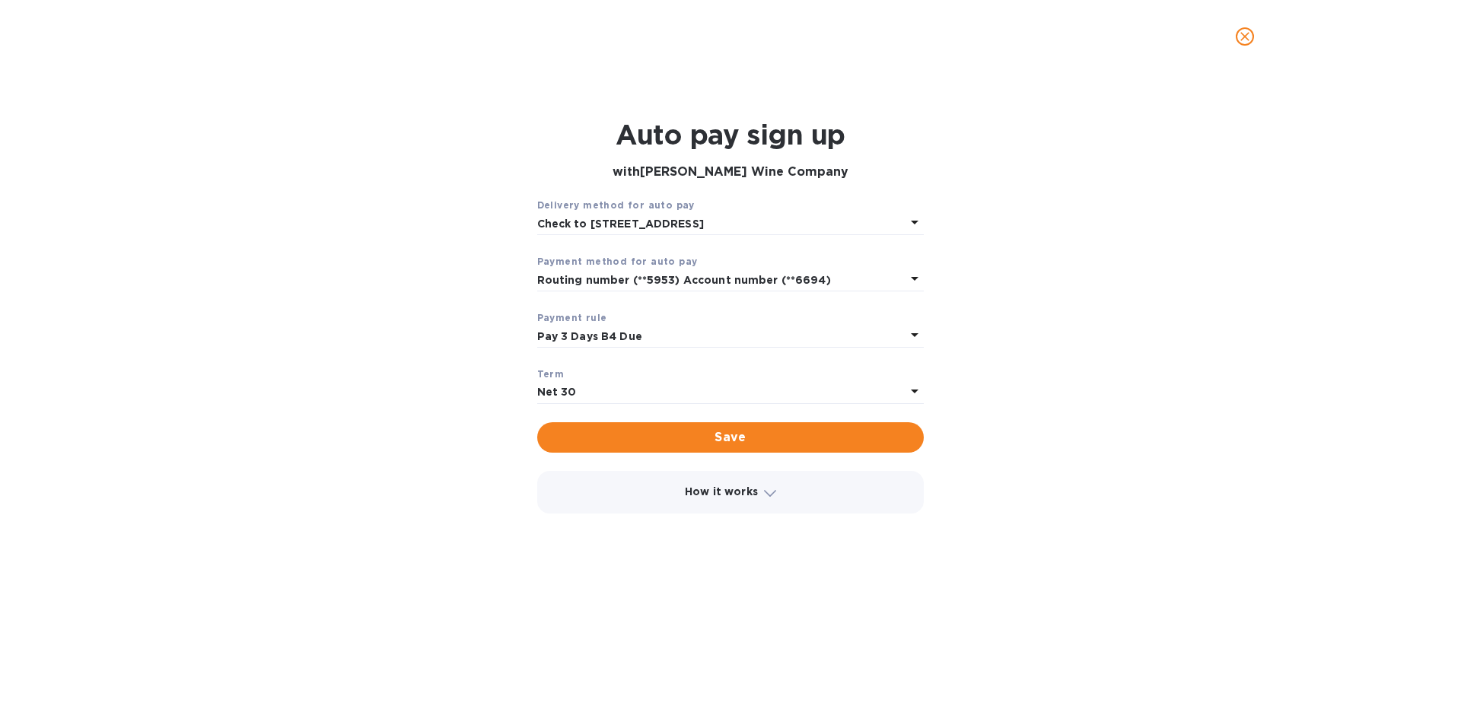
click at [649, 334] on div "Pay 3 Days B4 Due" at bounding box center [721, 336] width 369 height 21
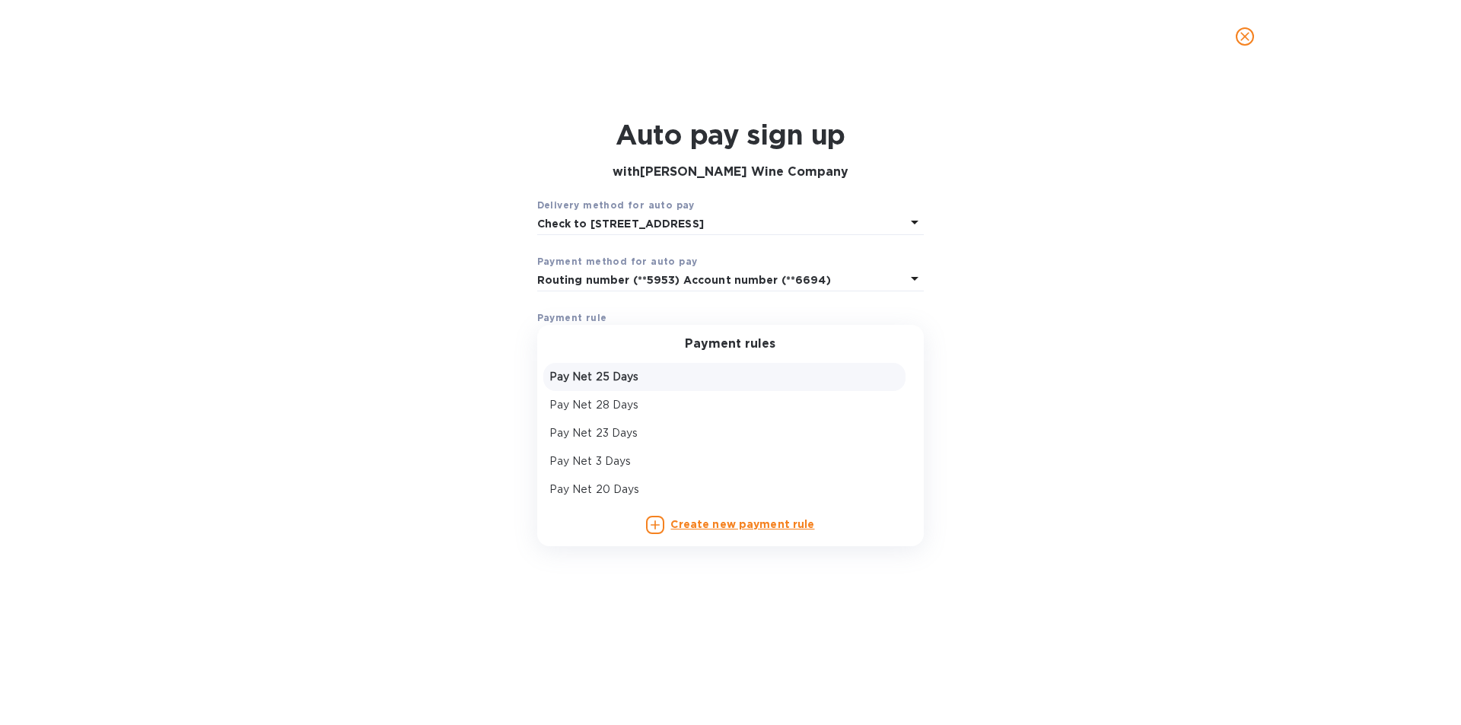
scroll to position [76, 0]
click at [622, 412] on p "Pay Net 23 Days" at bounding box center [724, 408] width 351 height 16
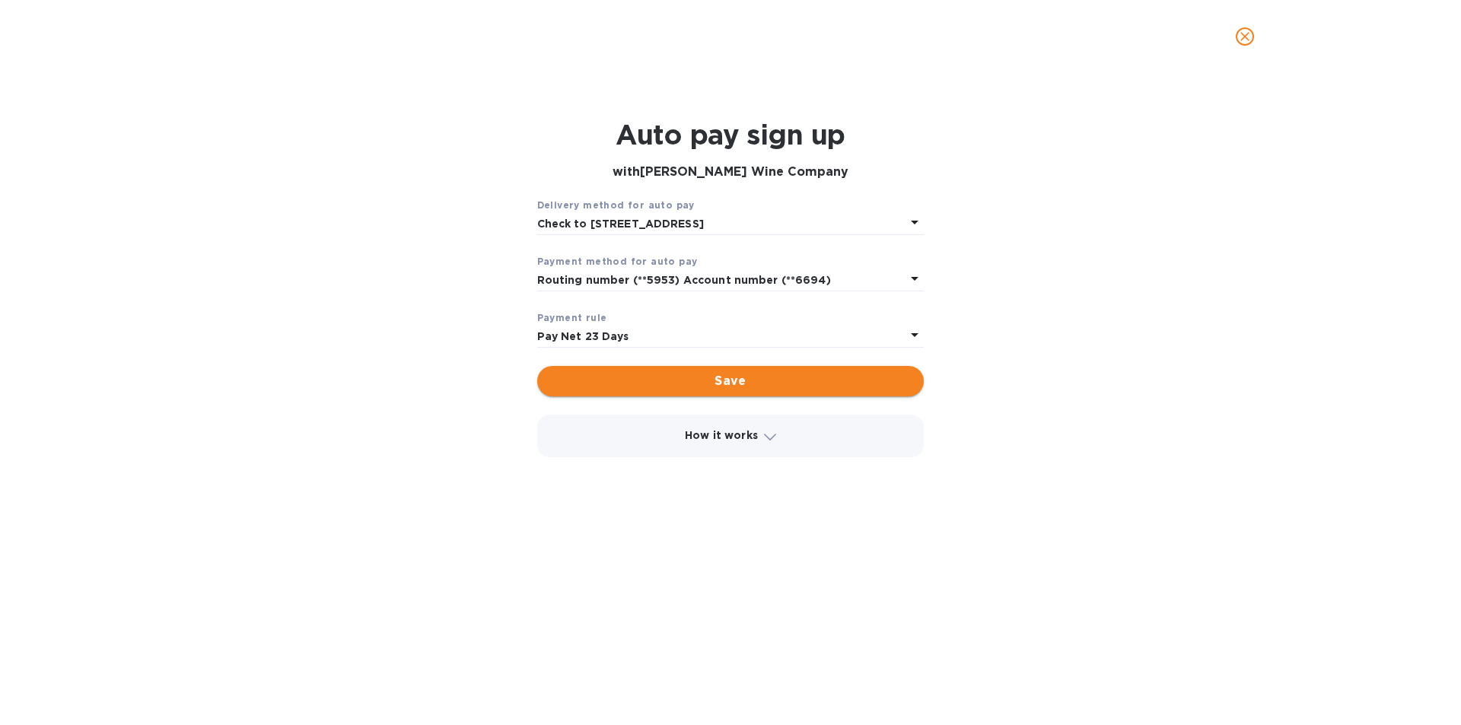
click at [644, 378] on span "Save" at bounding box center [730, 381] width 363 height 18
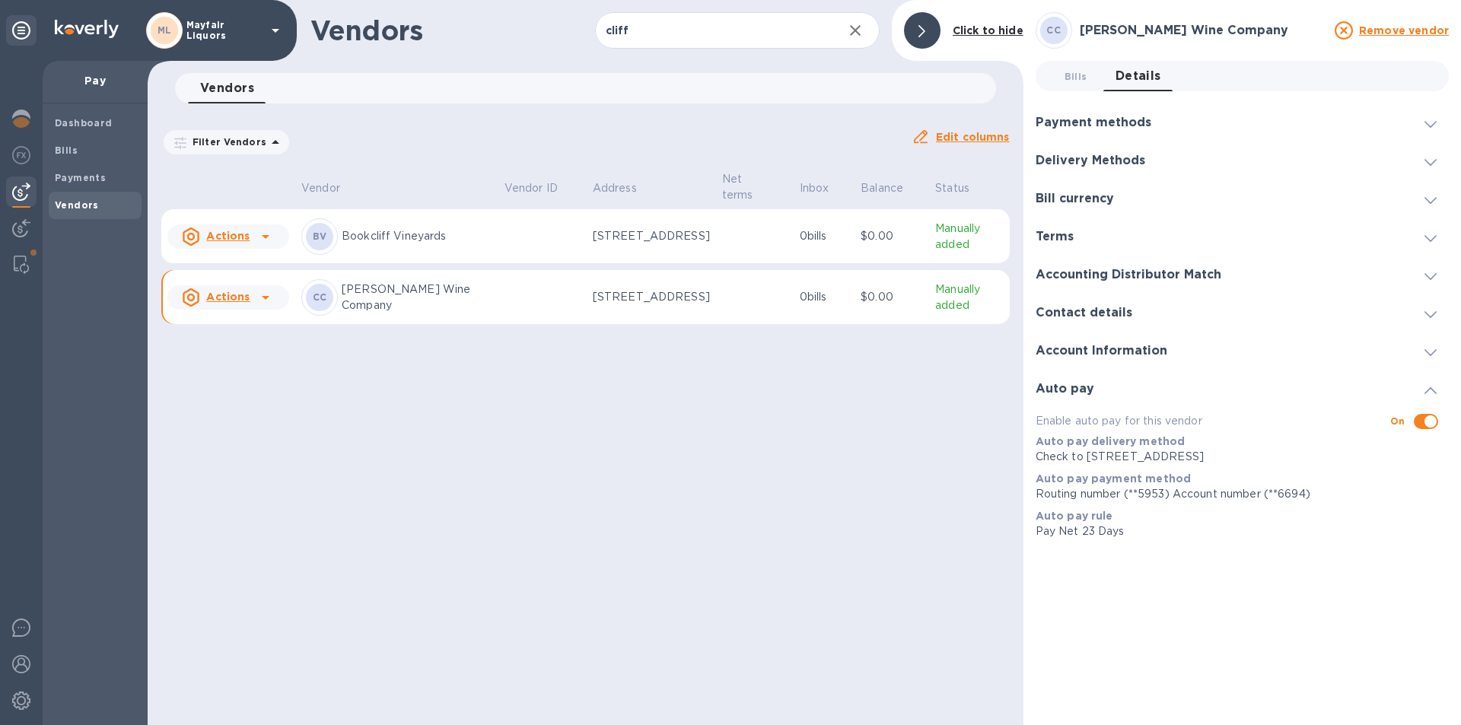
click at [1070, 315] on h3 "Contact details" at bounding box center [1083, 313] width 97 height 14
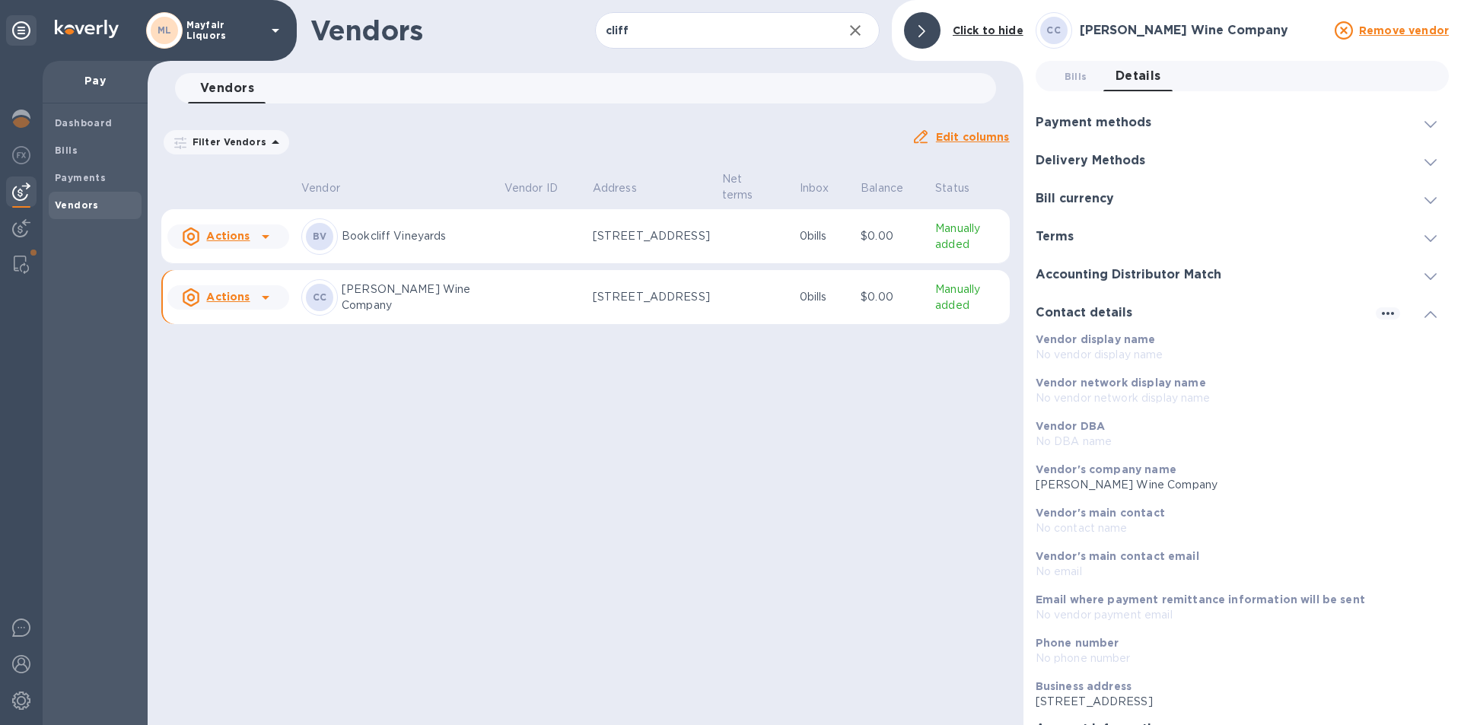
click at [1096, 319] on h3 "Contact details" at bounding box center [1083, 313] width 97 height 14
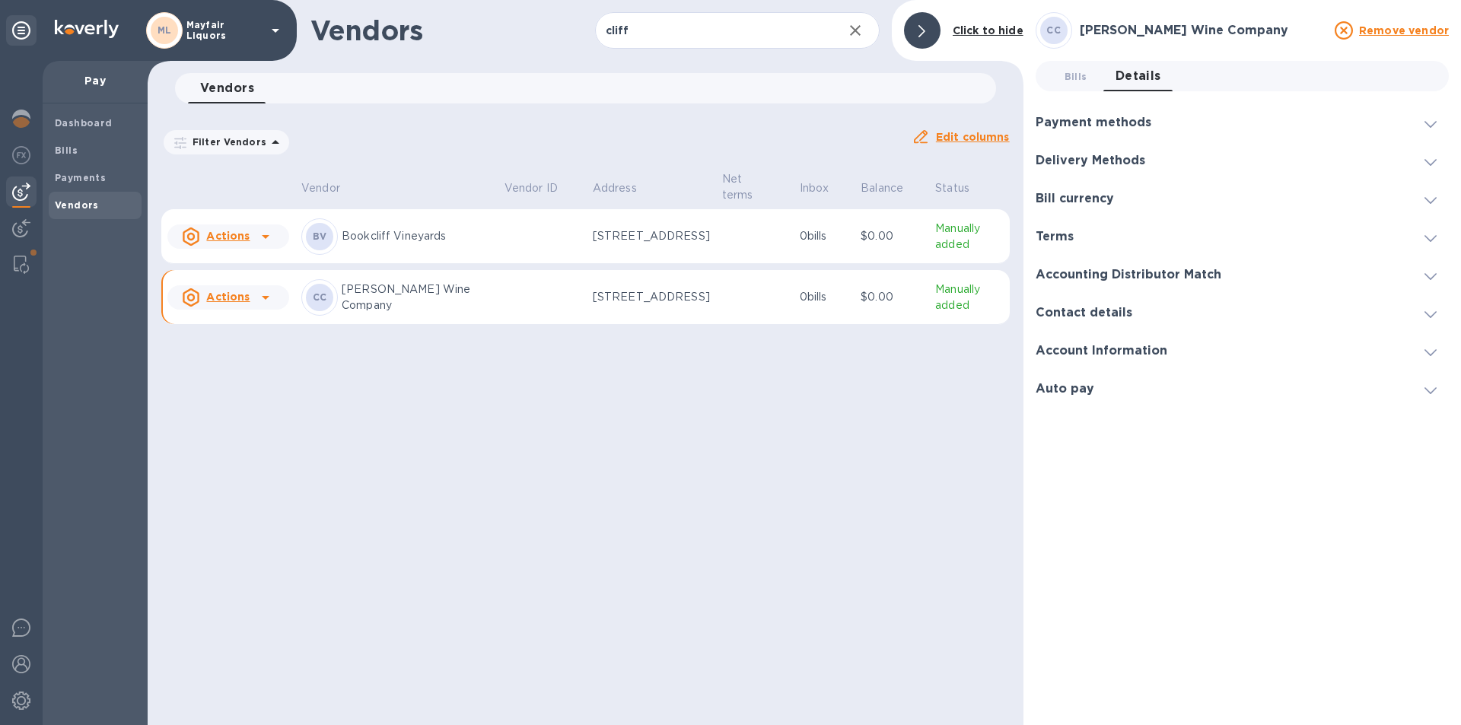
click at [1116, 344] on h3 "Account Information" at bounding box center [1101, 351] width 132 height 14
click at [54, 145] on div "Bills" at bounding box center [95, 150] width 93 height 27
